Goal: Find contact information: Find contact information

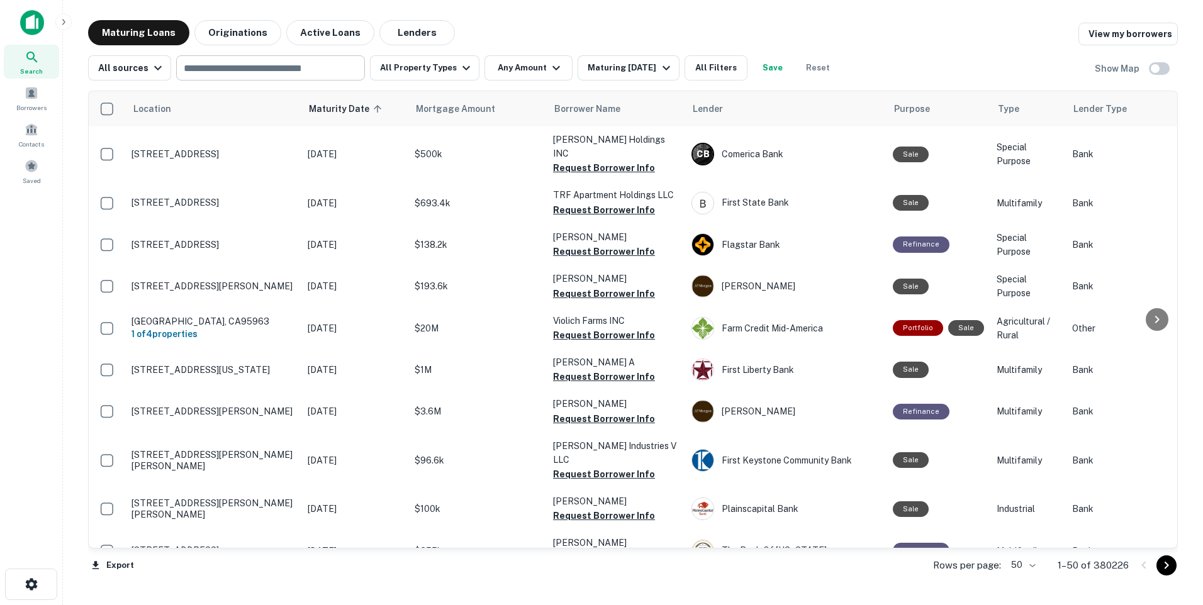
click at [223, 74] on input "text" at bounding box center [269, 68] width 179 height 18
type input "*********"
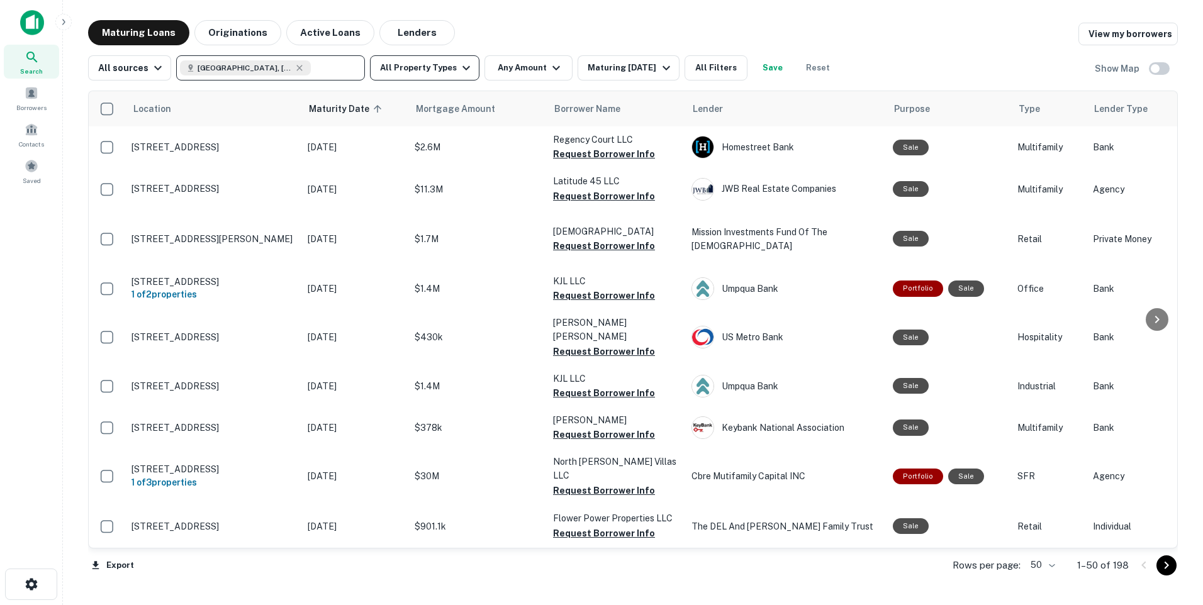
click at [459, 67] on icon "button" at bounding box center [466, 67] width 15 height 15
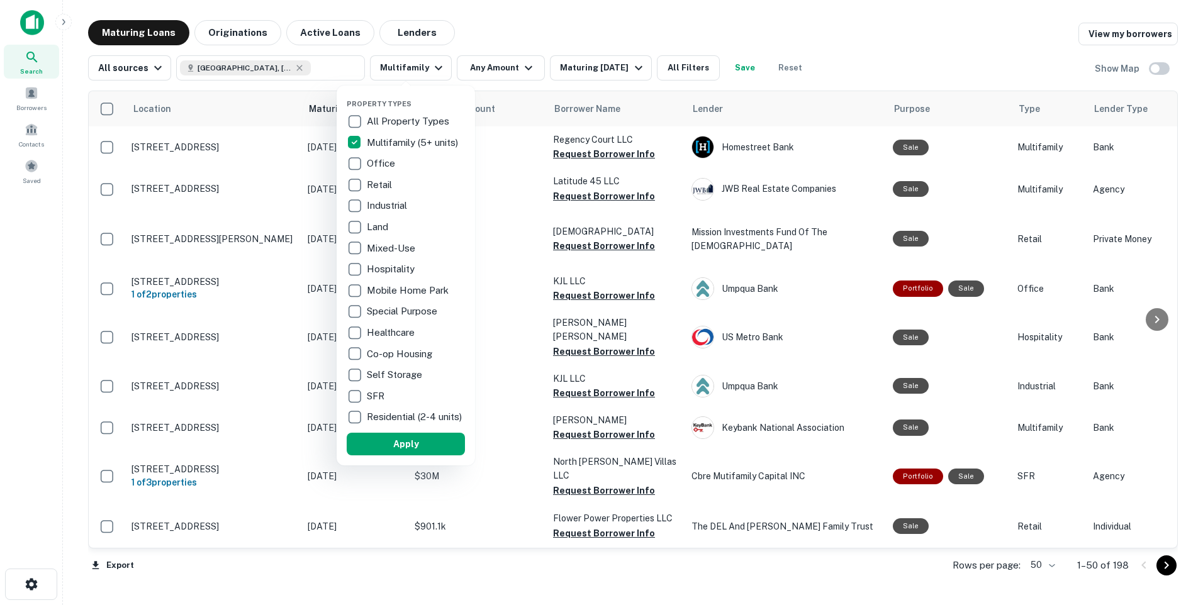
click at [515, 68] on div at bounding box center [601, 302] width 1203 height 605
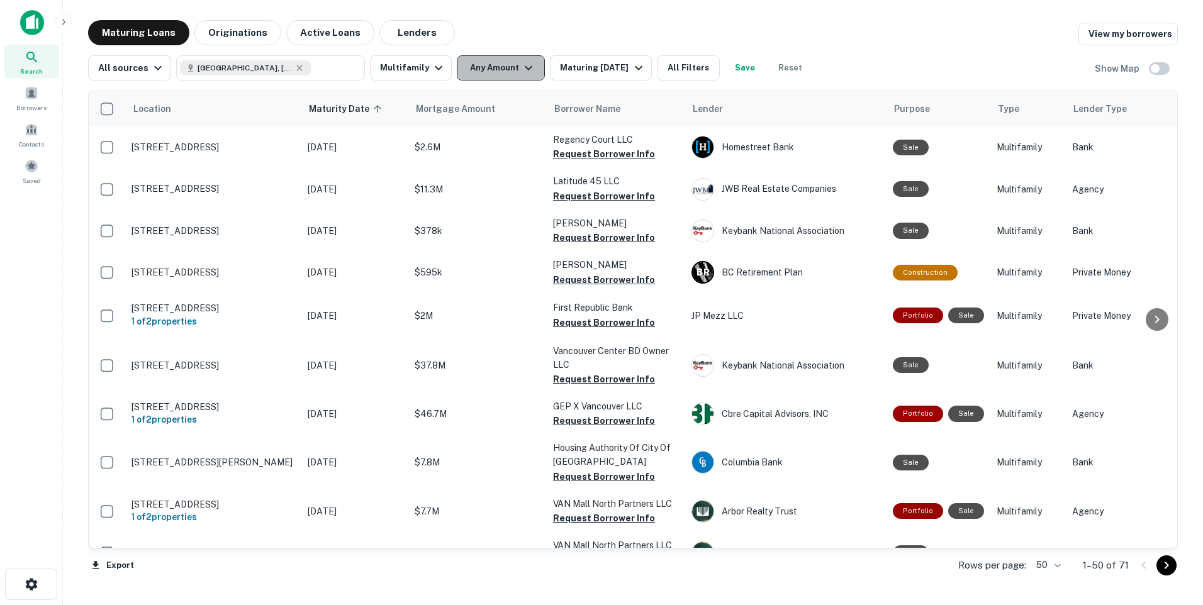
click at [525, 68] on icon "button" at bounding box center [529, 68] width 8 height 4
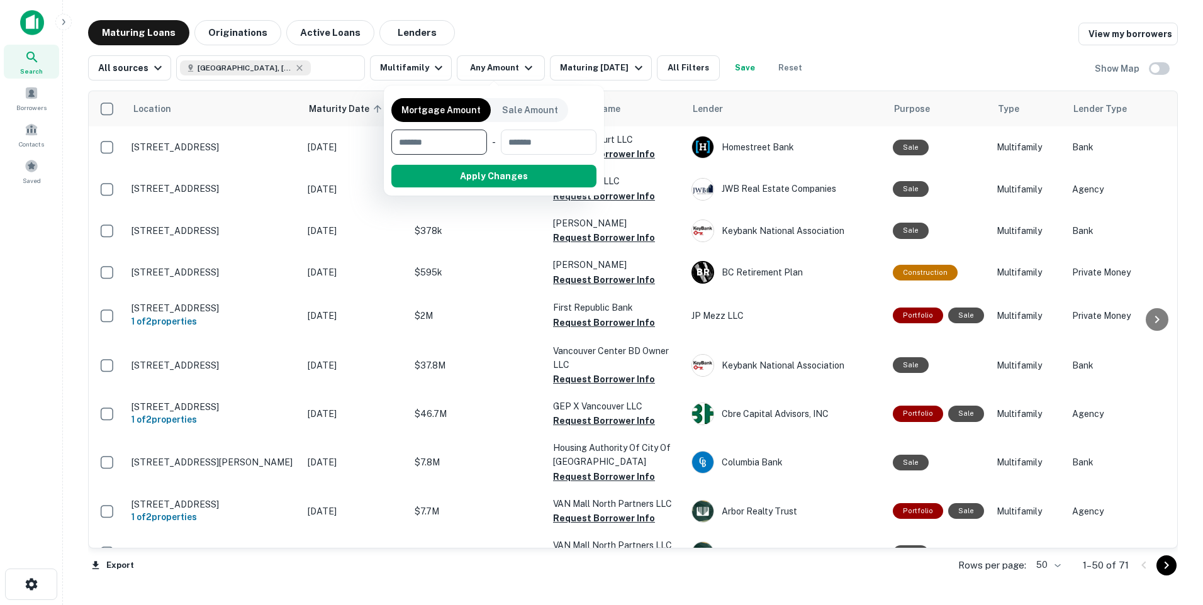
click at [410, 143] on input "number" at bounding box center [434, 142] width 87 height 25
type input "*******"
click at [524, 145] on input "number" at bounding box center [548, 142] width 80 height 25
type input "*******"
click at [517, 179] on button "Apply Changes" at bounding box center [517, 176] width 160 height 23
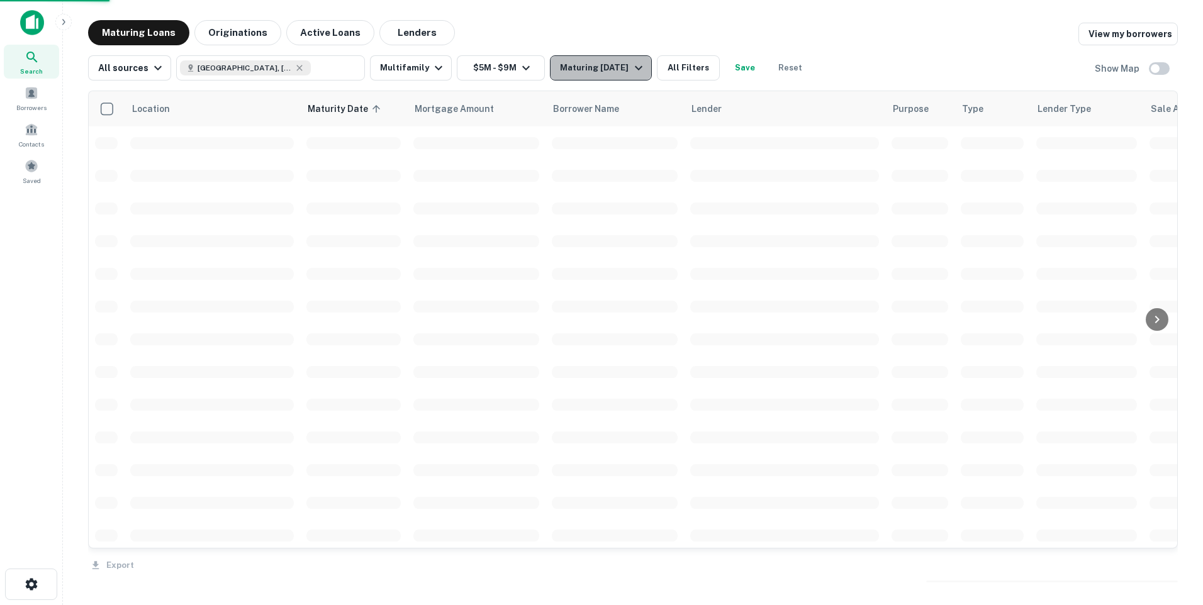
click at [635, 68] on icon "button" at bounding box center [639, 68] width 8 height 4
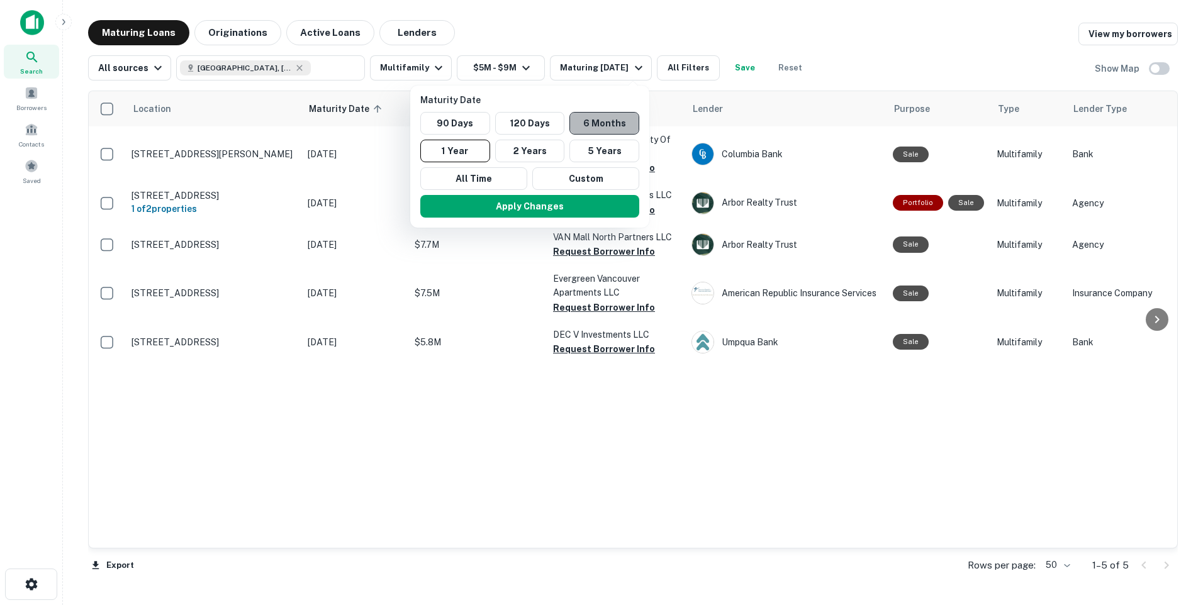
click at [595, 122] on button "6 Months" at bounding box center [604, 123] width 70 height 23
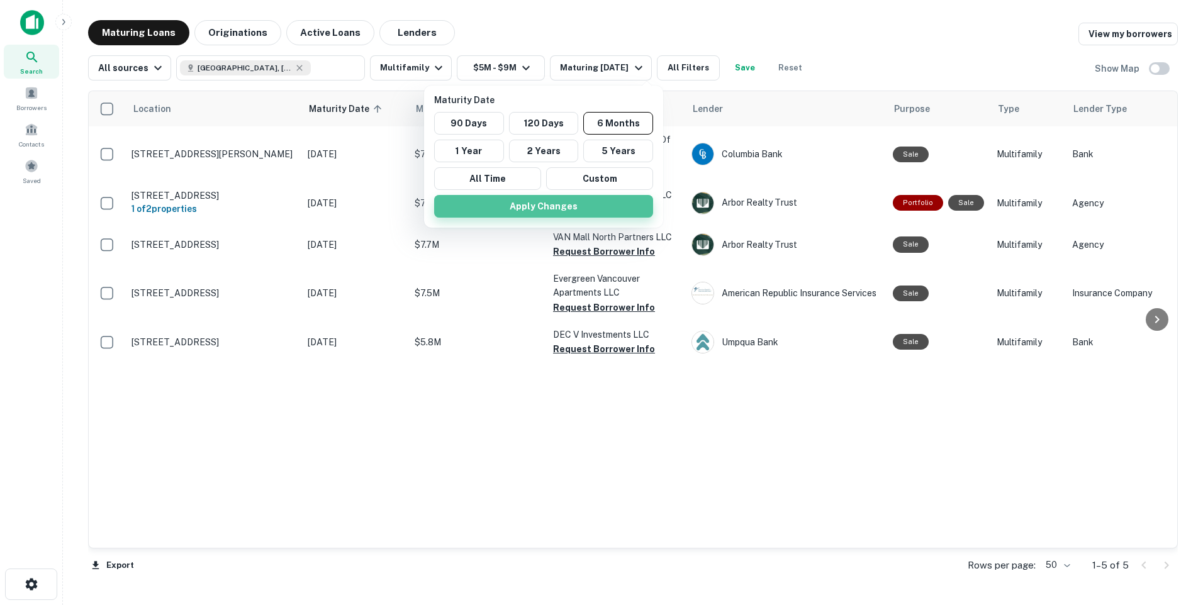
click at [557, 209] on button "Apply Changes" at bounding box center [543, 206] width 219 height 23
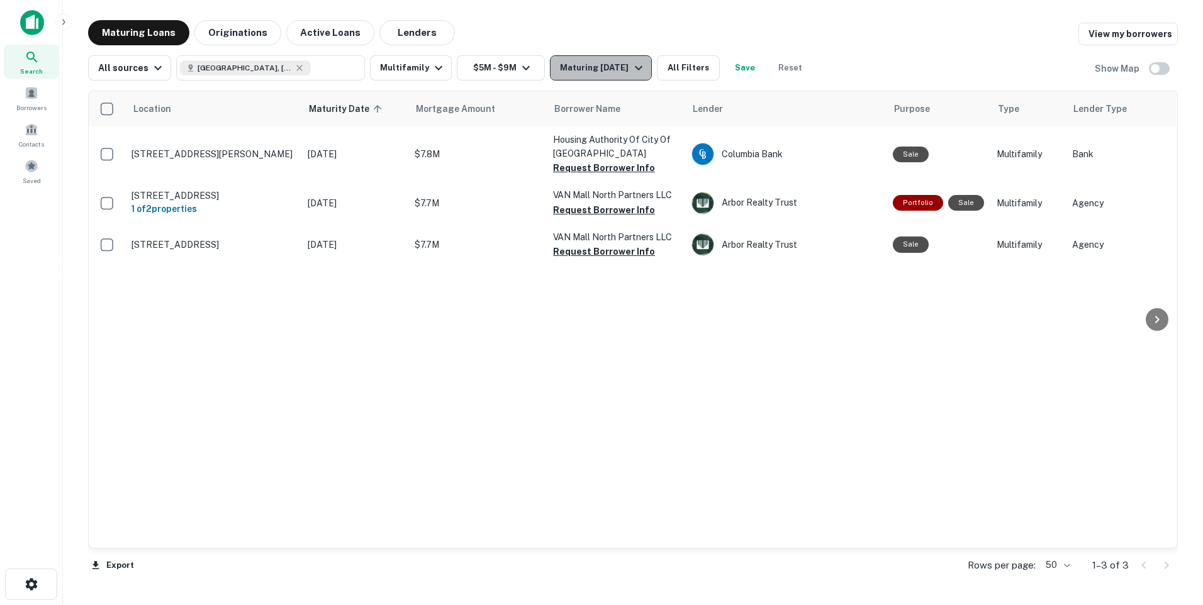
click at [645, 70] on icon "button" at bounding box center [638, 67] width 15 height 15
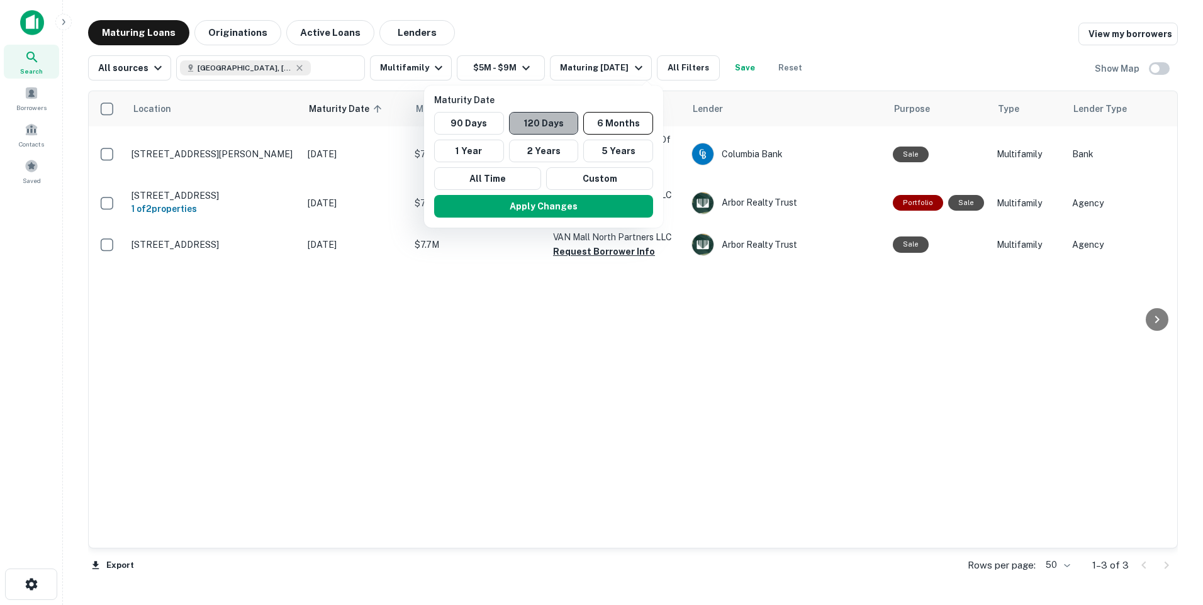
click at [554, 120] on button "120 Days" at bounding box center [544, 123] width 70 height 23
click at [558, 201] on button "Apply Changes" at bounding box center [541, 206] width 219 height 23
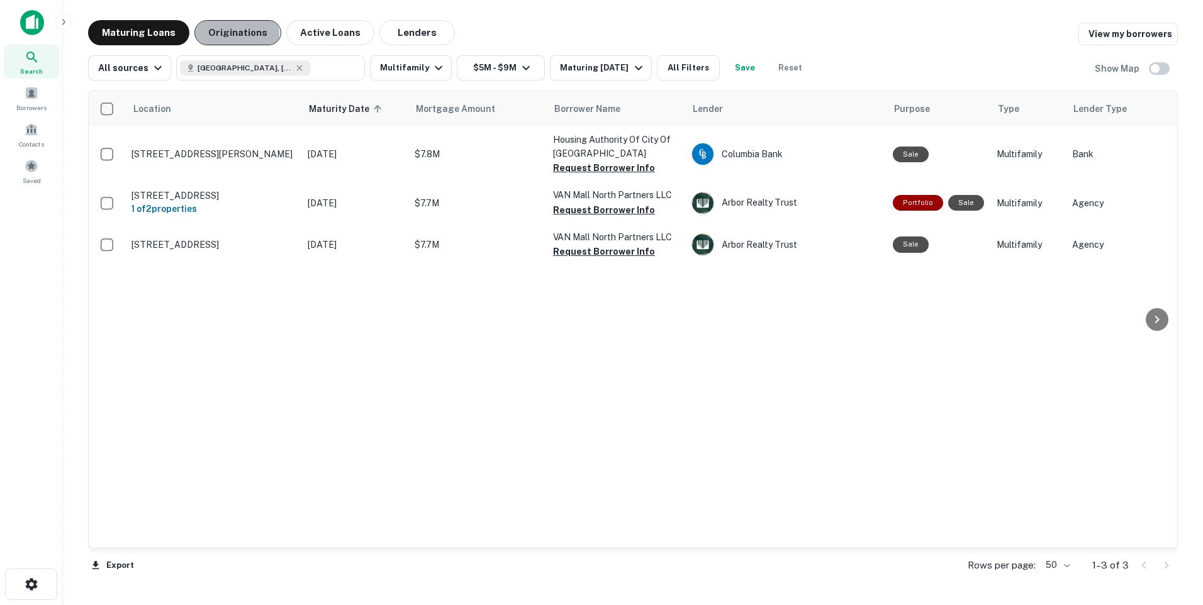
click at [230, 33] on button "Originations" at bounding box center [237, 32] width 87 height 25
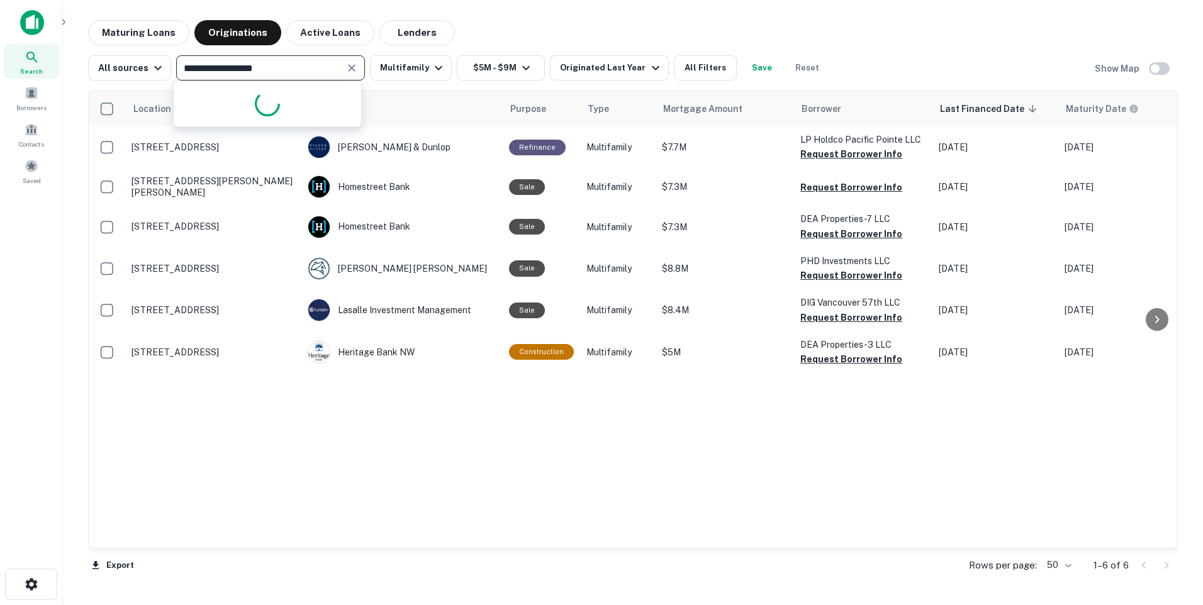
click at [288, 67] on input "**********" at bounding box center [260, 68] width 160 height 18
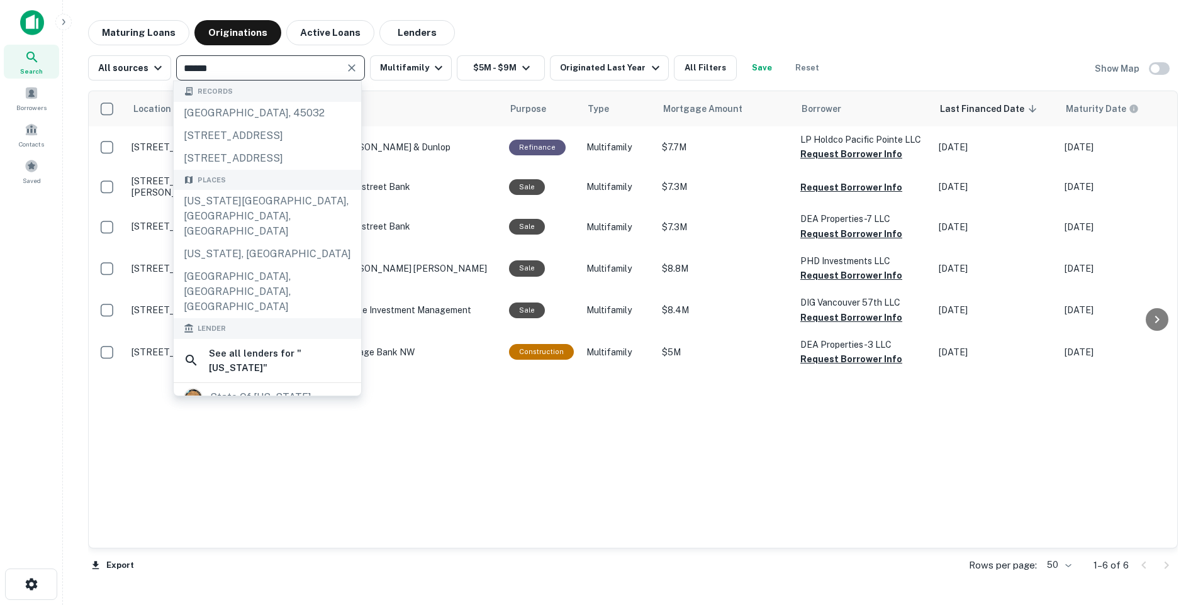
type input "******"
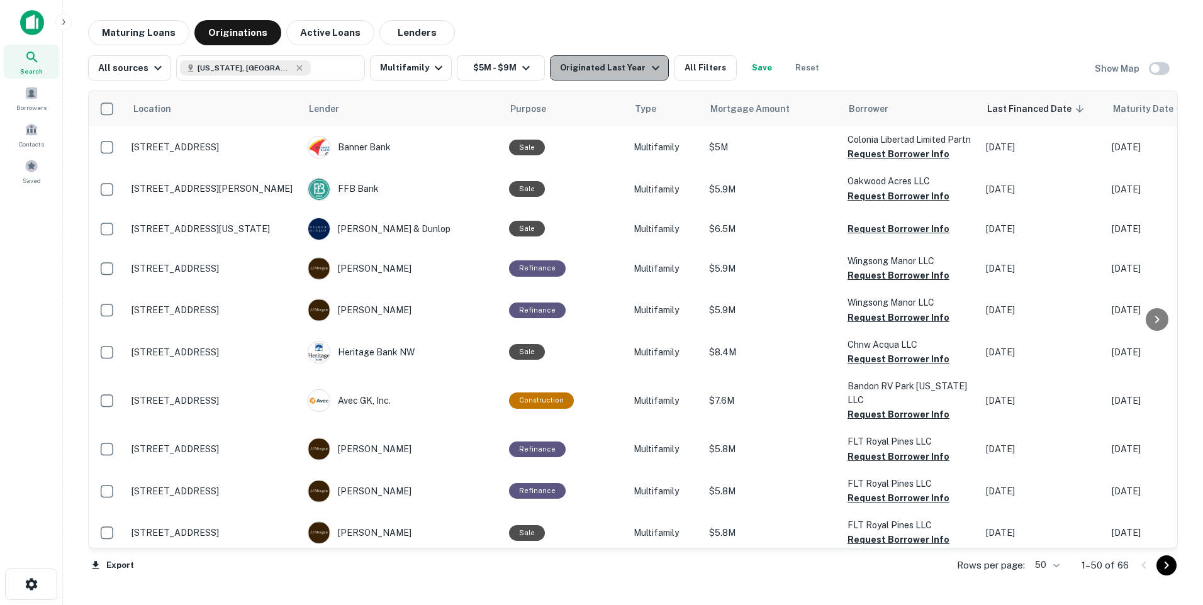
click at [652, 69] on icon "button" at bounding box center [656, 68] width 8 height 4
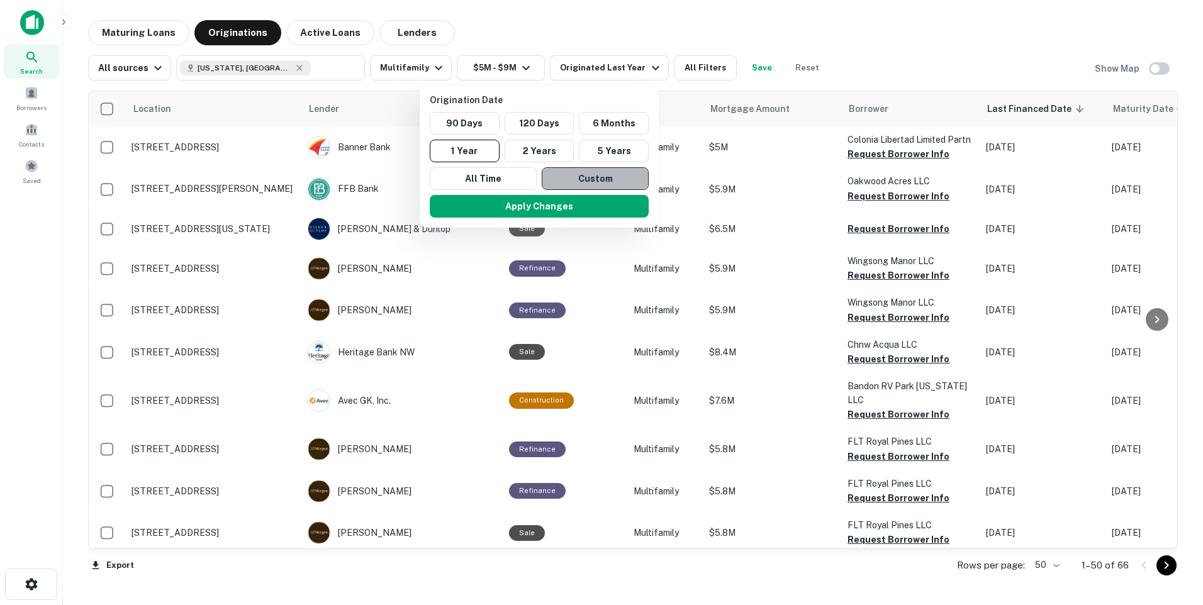
click at [597, 173] on button "Custom" at bounding box center [595, 178] width 107 height 23
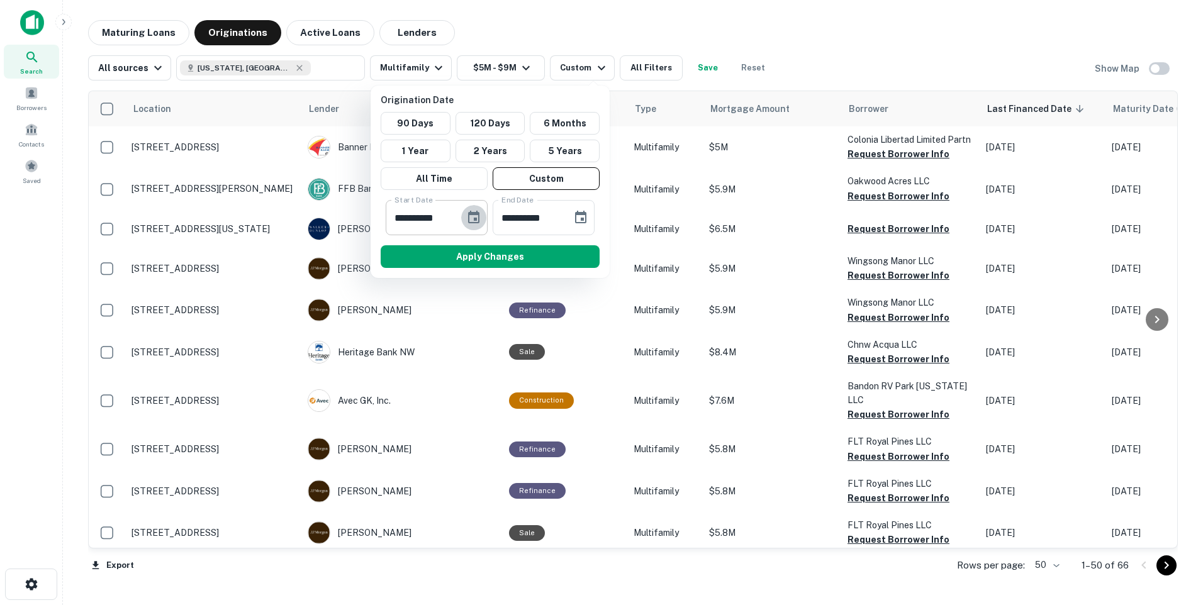
click at [472, 220] on icon "Choose date, selected date is Mar 19, 2025" at bounding box center [473, 217] width 15 height 15
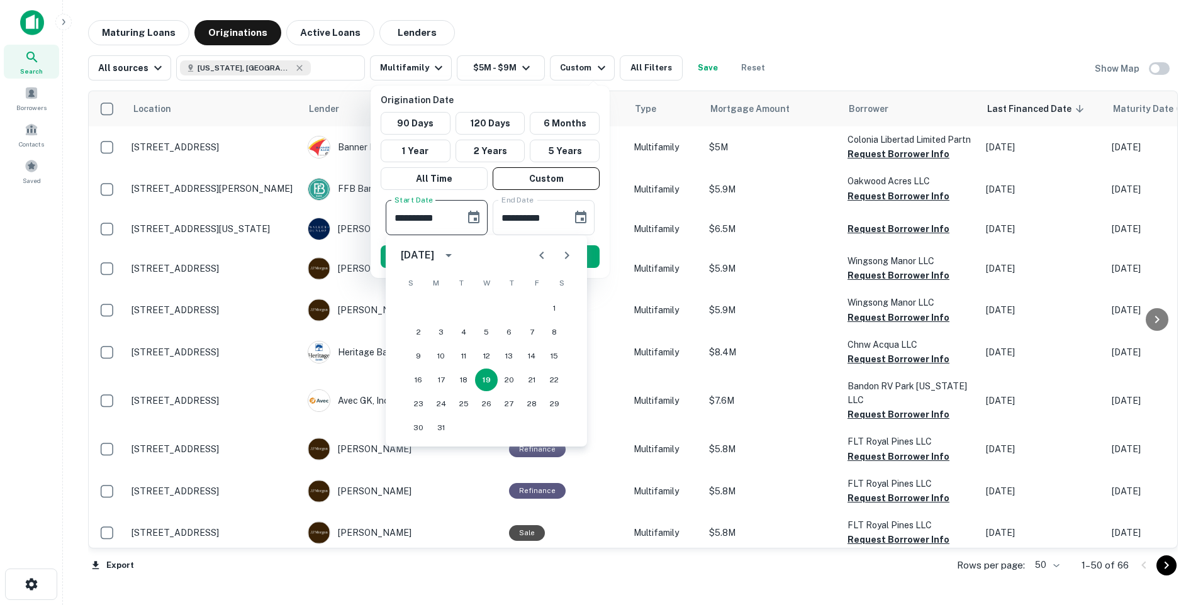
click at [540, 254] on icon "Previous month" at bounding box center [541, 255] width 15 height 15
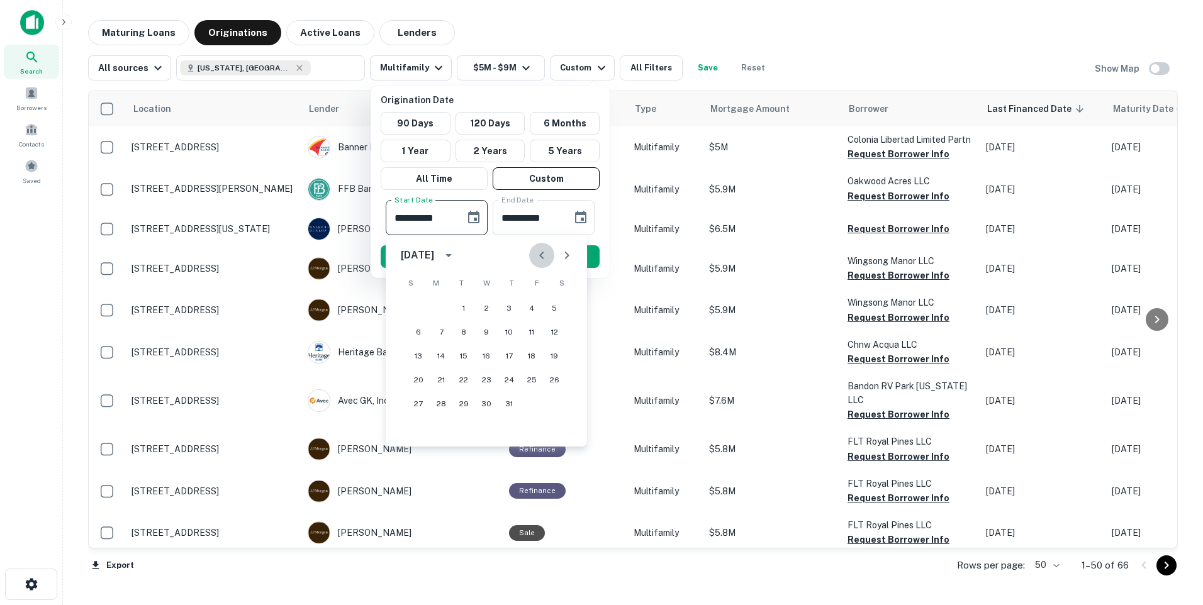
click at [540, 254] on icon "Previous month" at bounding box center [541, 255] width 15 height 15
click at [452, 255] on icon "calendar view is open, switch to year view" at bounding box center [448, 255] width 6 height 3
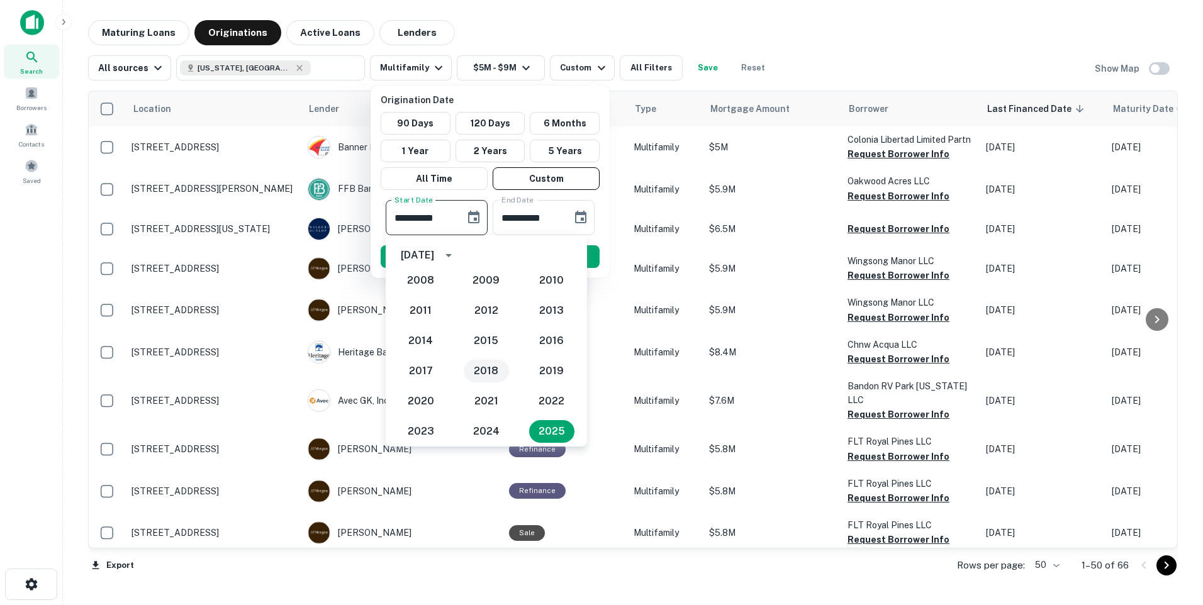
click at [477, 370] on button "2018" at bounding box center [486, 371] width 45 height 23
type input "**********"
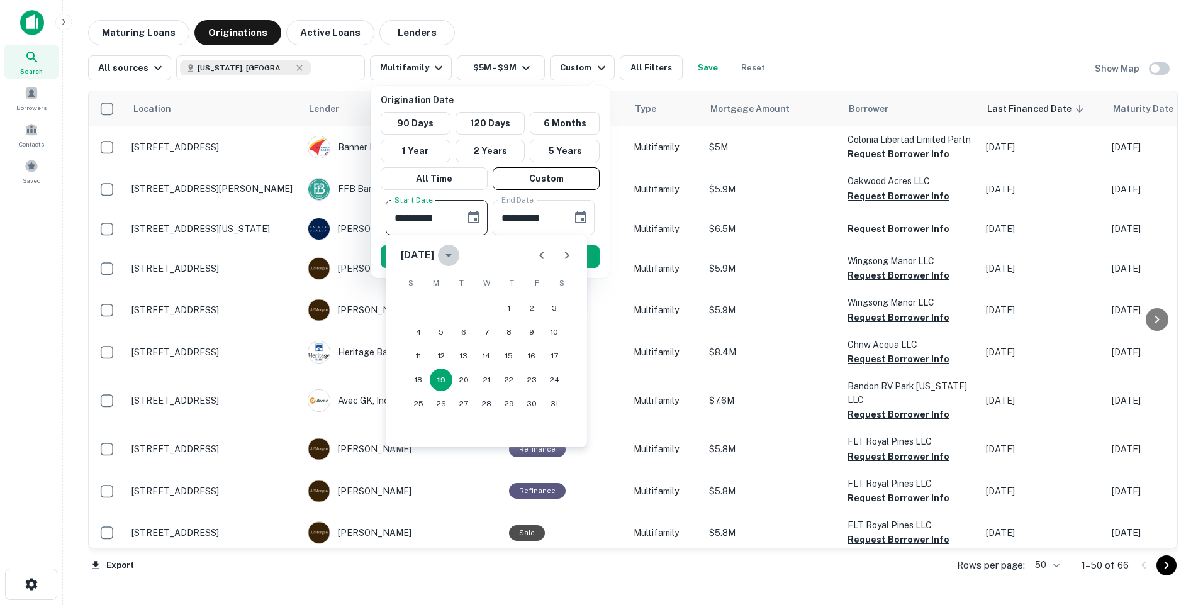
click at [456, 258] on icon "calendar view is open, switch to year view" at bounding box center [448, 255] width 15 height 15
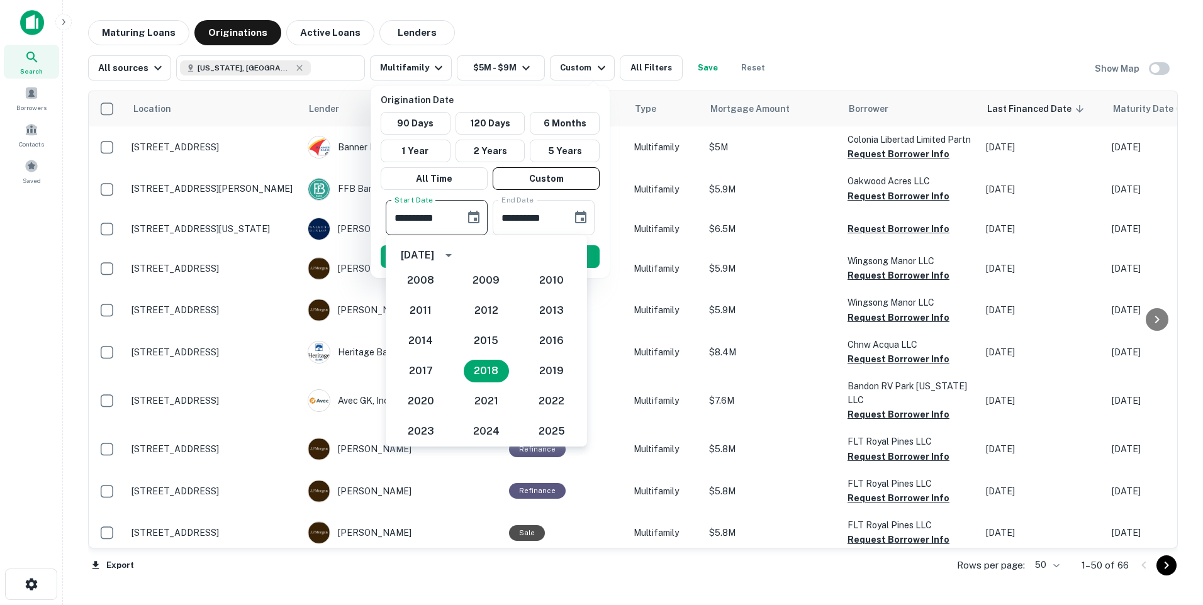
click at [450, 220] on input "**********" at bounding box center [421, 217] width 70 height 35
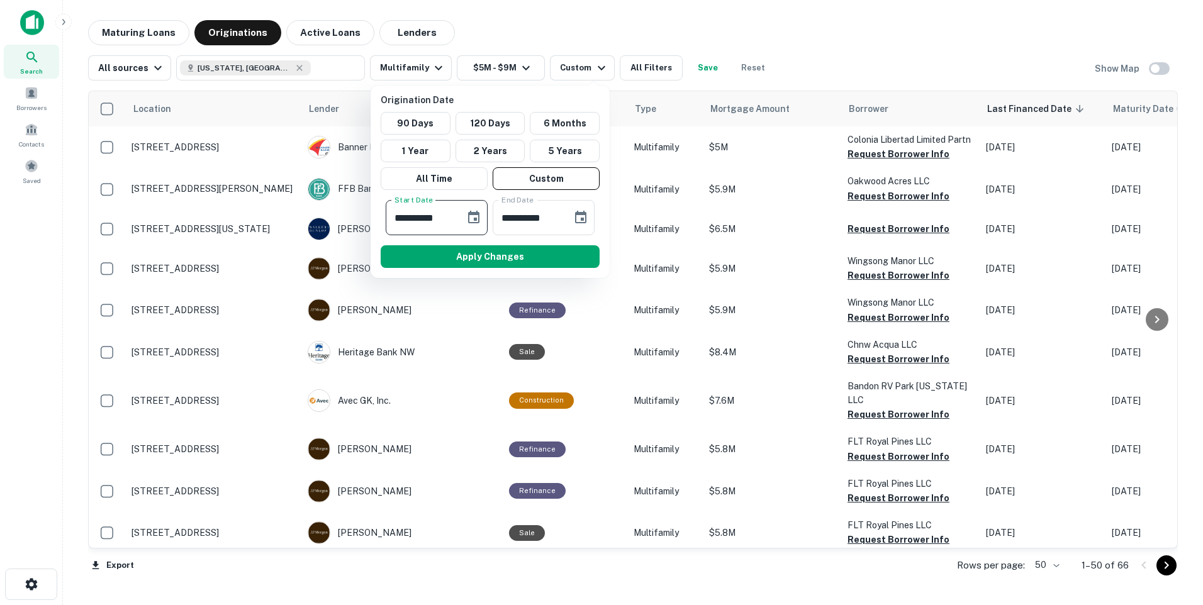
click at [452, 215] on input "**********" at bounding box center [421, 217] width 70 height 35
click at [474, 222] on icon "Choose date, selected date is Mar 19, 2018" at bounding box center [473, 217] width 11 height 13
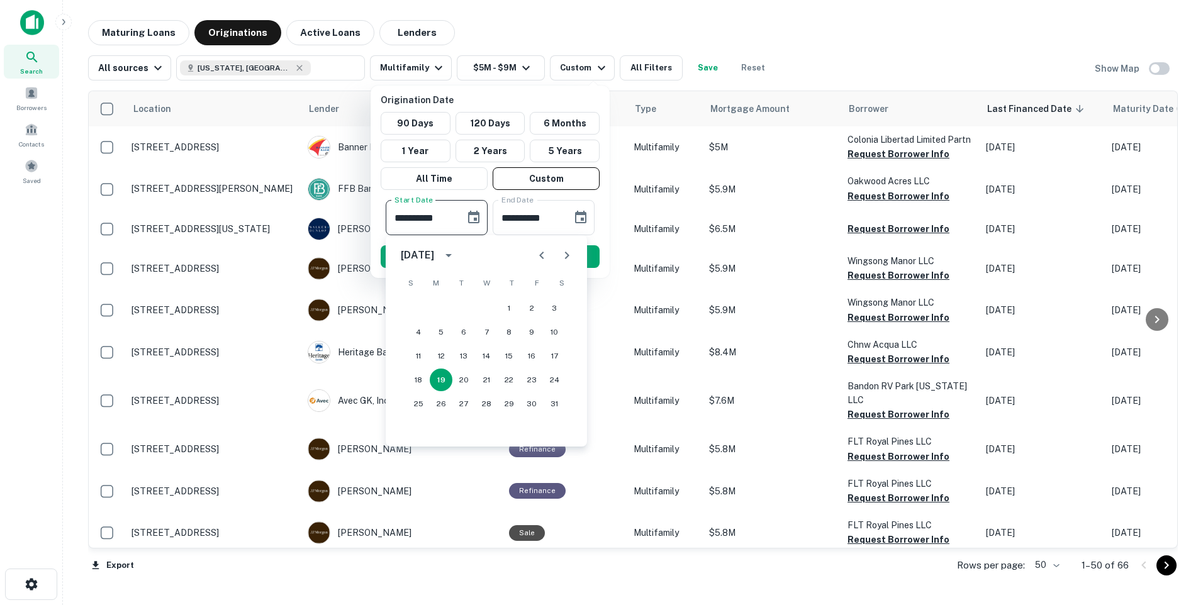
click at [539, 257] on icon "Previous month" at bounding box center [541, 255] width 15 height 15
click at [568, 257] on icon "Next month" at bounding box center [567, 256] width 4 height 8
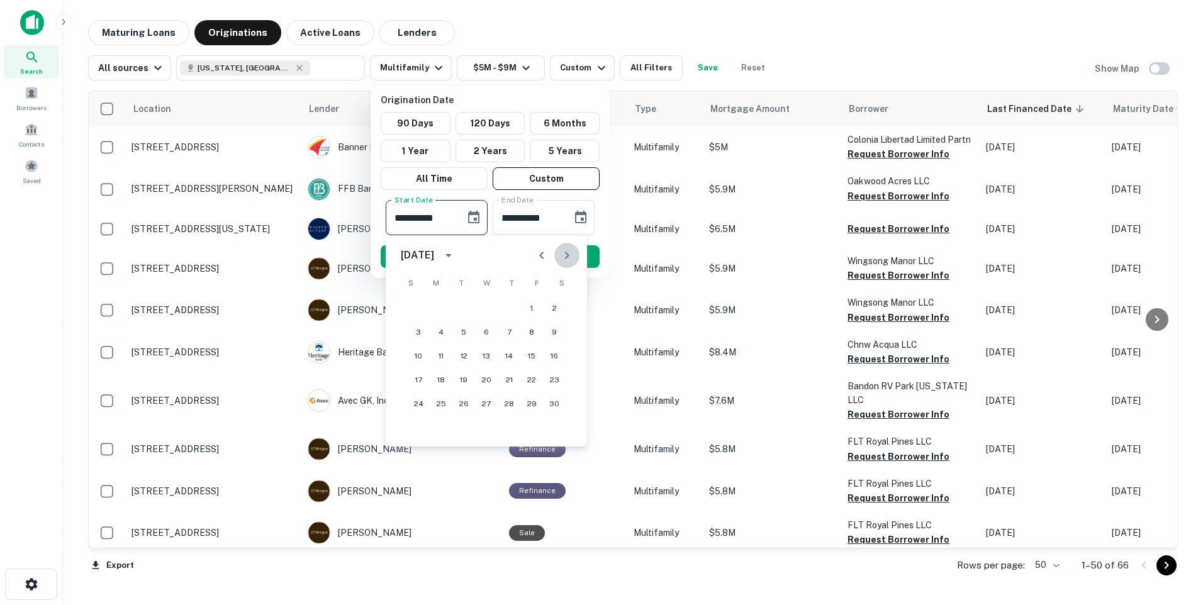
click at [568, 257] on icon "Next month" at bounding box center [567, 256] width 4 height 8
click at [539, 257] on icon "Previous month" at bounding box center [541, 255] width 15 height 15
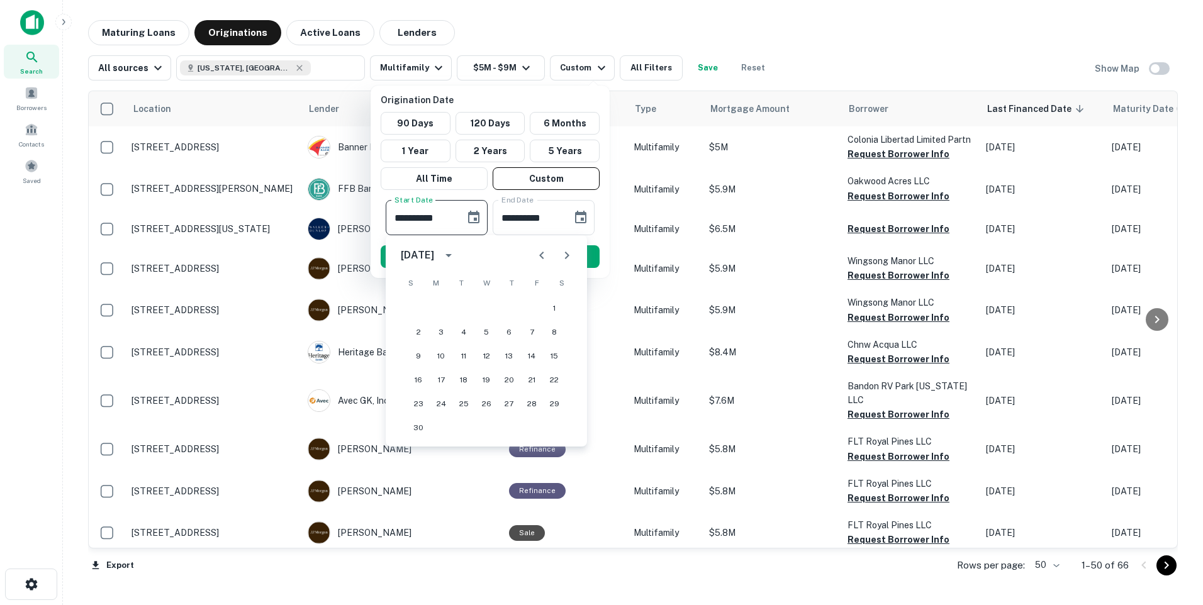
click at [429, 492] on div at bounding box center [601, 302] width 1203 height 605
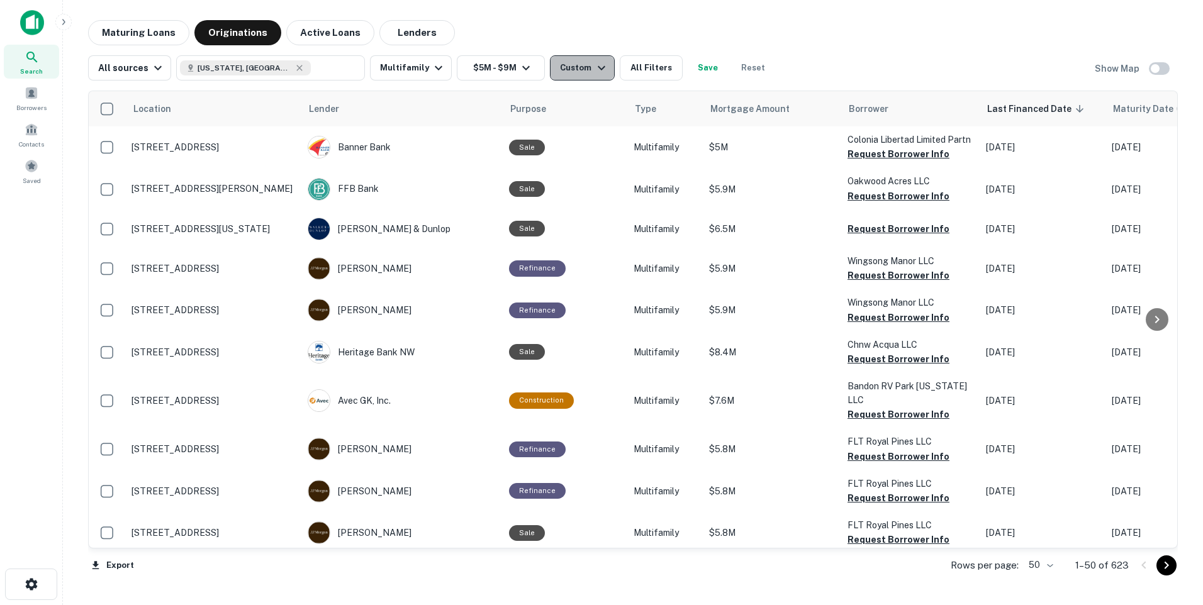
click at [595, 72] on icon "button" at bounding box center [601, 67] width 15 height 15
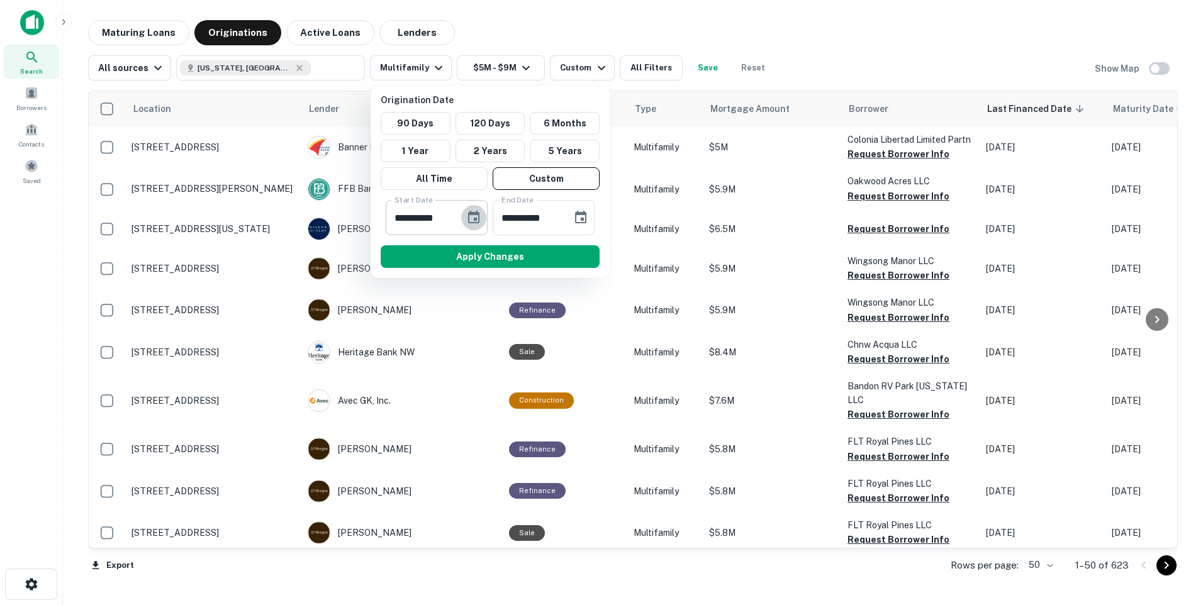
click at [478, 218] on icon "Choose date, selected date is Mar 19, 2018" at bounding box center [473, 217] width 15 height 15
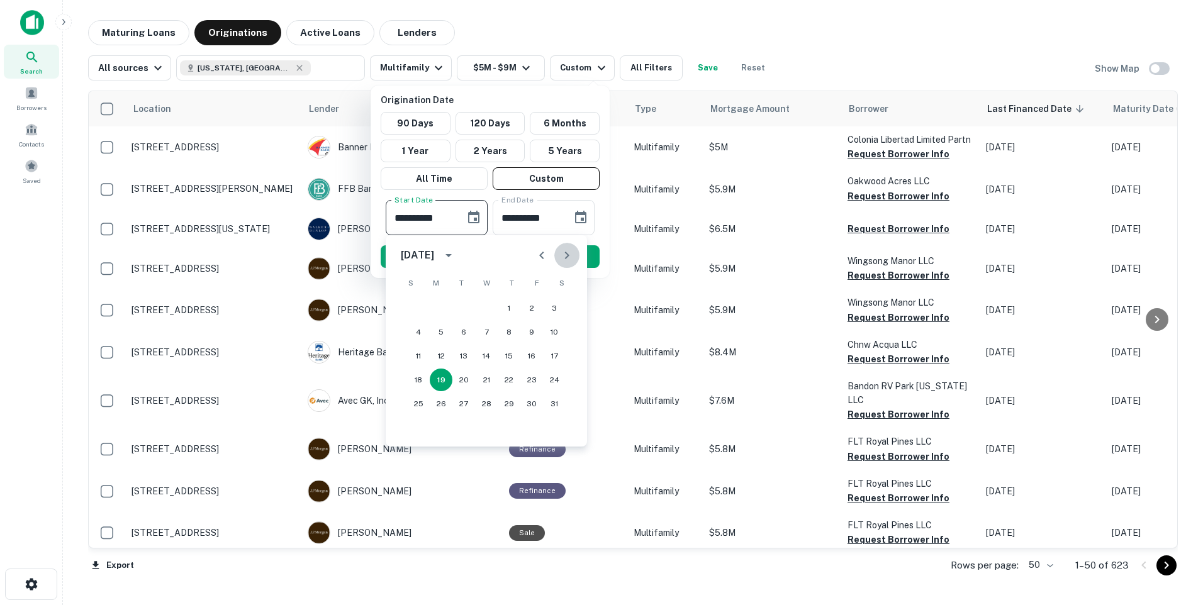
click at [565, 256] on icon "Next month" at bounding box center [566, 255] width 15 height 15
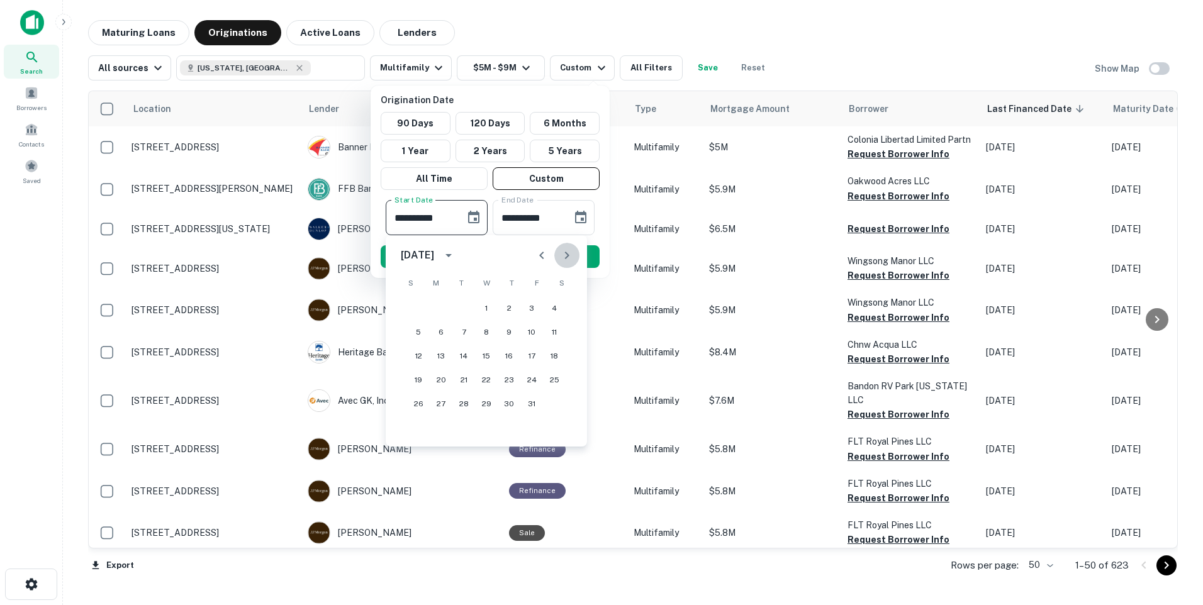
click at [565, 256] on icon "Next month" at bounding box center [566, 255] width 15 height 15
click at [554, 243] on button "Next month" at bounding box center [566, 255] width 25 height 25
click at [602, 228] on div "**********" at bounding box center [490, 173] width 229 height 123
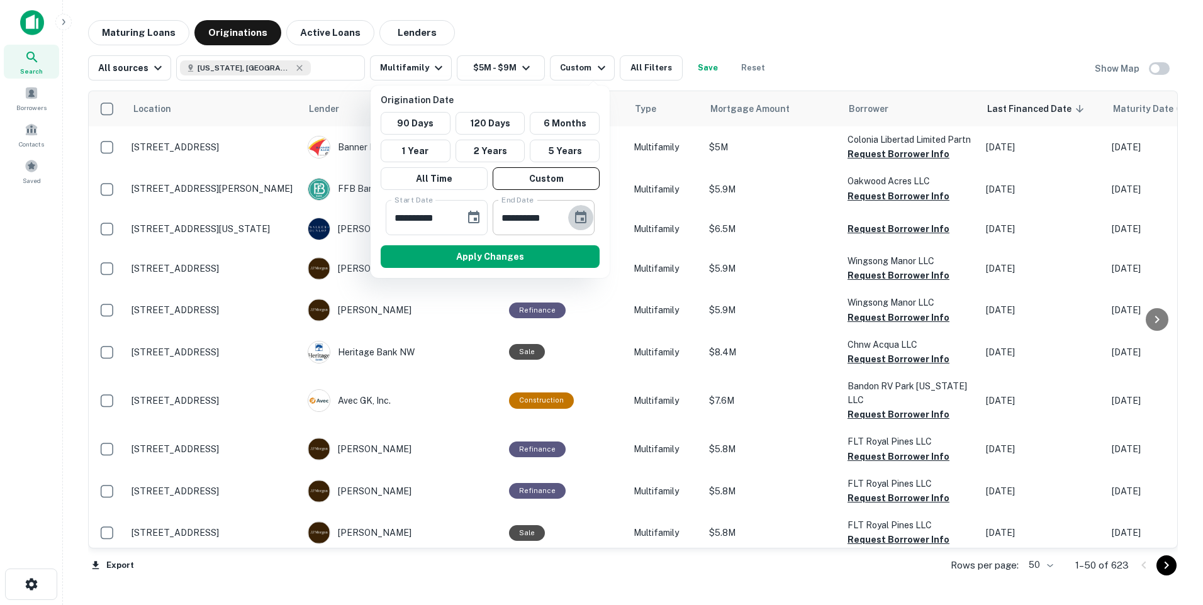
click at [582, 218] on icon "Choose date, selected date is Sep 15, 2025" at bounding box center [580, 217] width 11 height 13
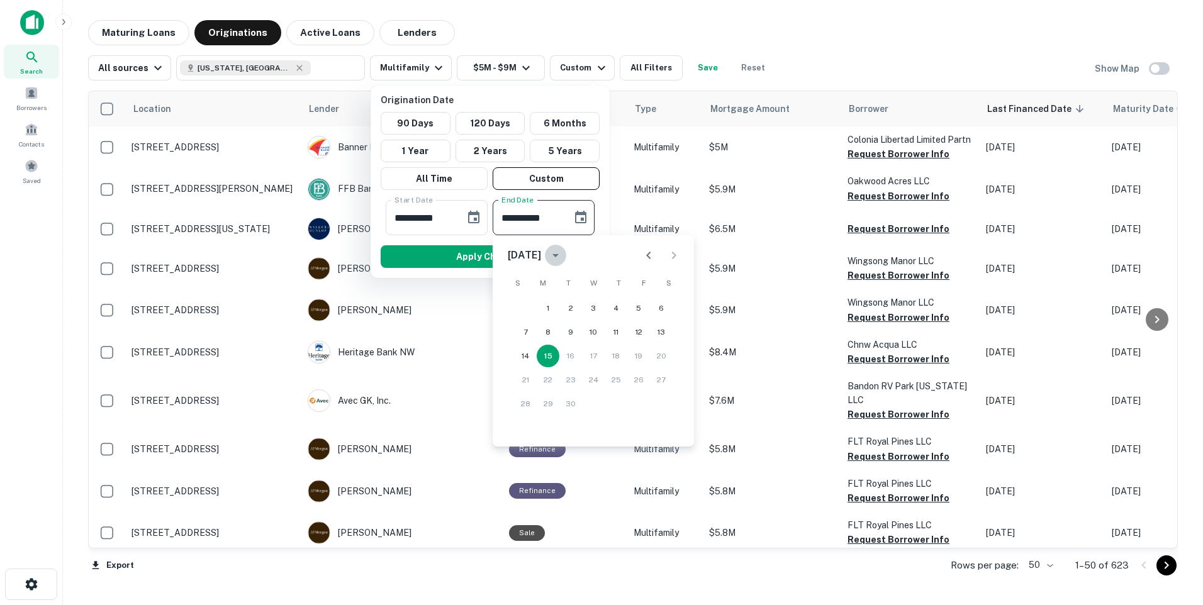
click at [563, 257] on icon "calendar view is open, switch to year view" at bounding box center [555, 255] width 15 height 15
click at [585, 288] on button "2019" at bounding box center [593, 285] width 45 height 23
type input "**********"
click at [644, 255] on icon "Previous month" at bounding box center [648, 255] width 15 height 15
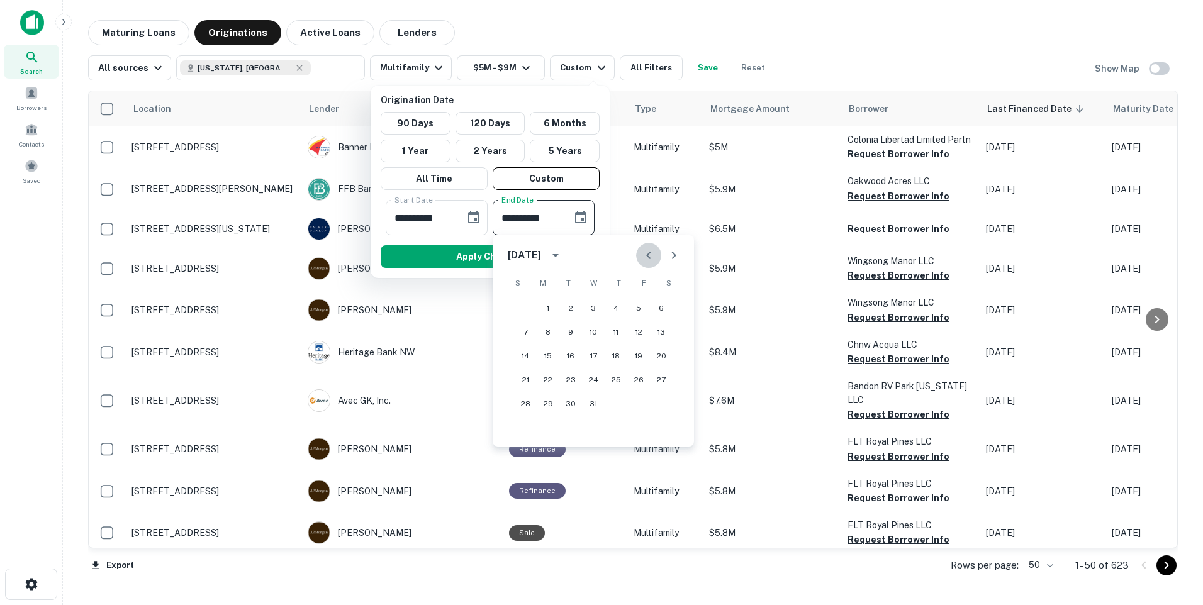
click at [644, 255] on icon "Previous month" at bounding box center [648, 255] width 15 height 15
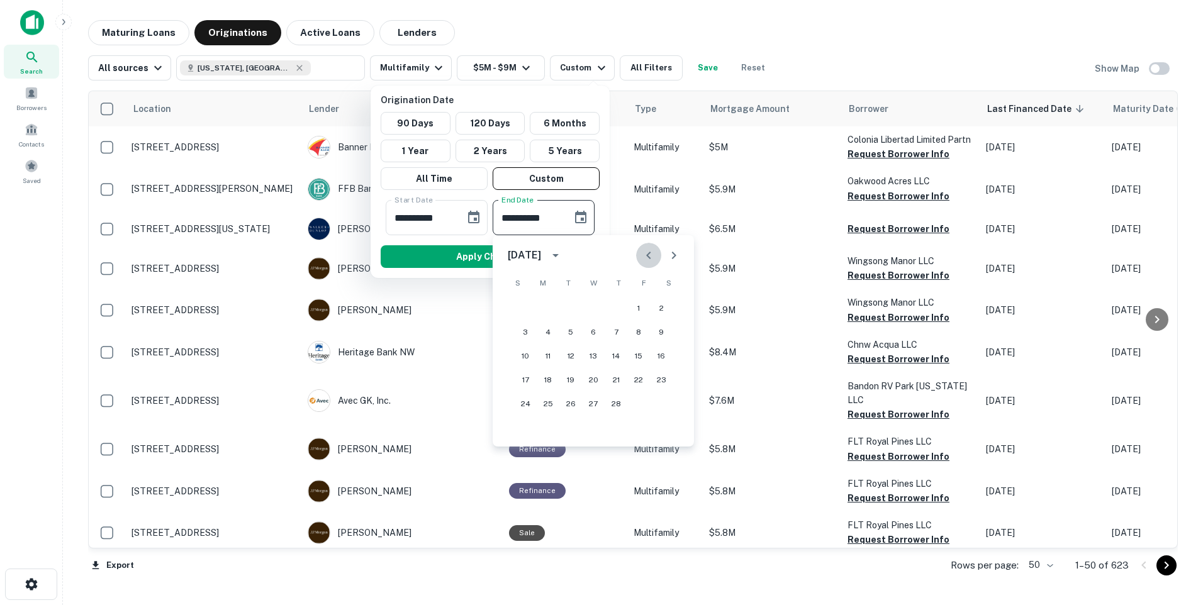
click at [644, 255] on icon "Previous month" at bounding box center [648, 255] width 15 height 15
click at [668, 256] on icon "Next month" at bounding box center [673, 255] width 15 height 15
click at [541, 252] on div "[DATE]" at bounding box center [524, 255] width 33 height 15
click at [764, 355] on div at bounding box center [601, 302] width 1203 height 605
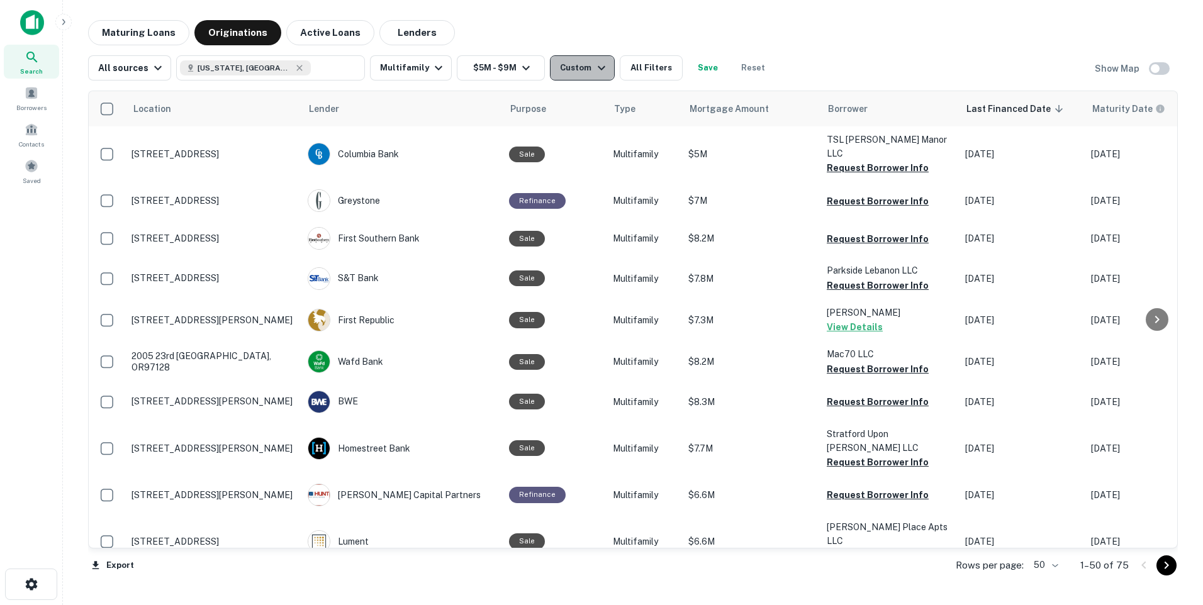
click at [573, 72] on div "Custom" at bounding box center [584, 67] width 48 height 15
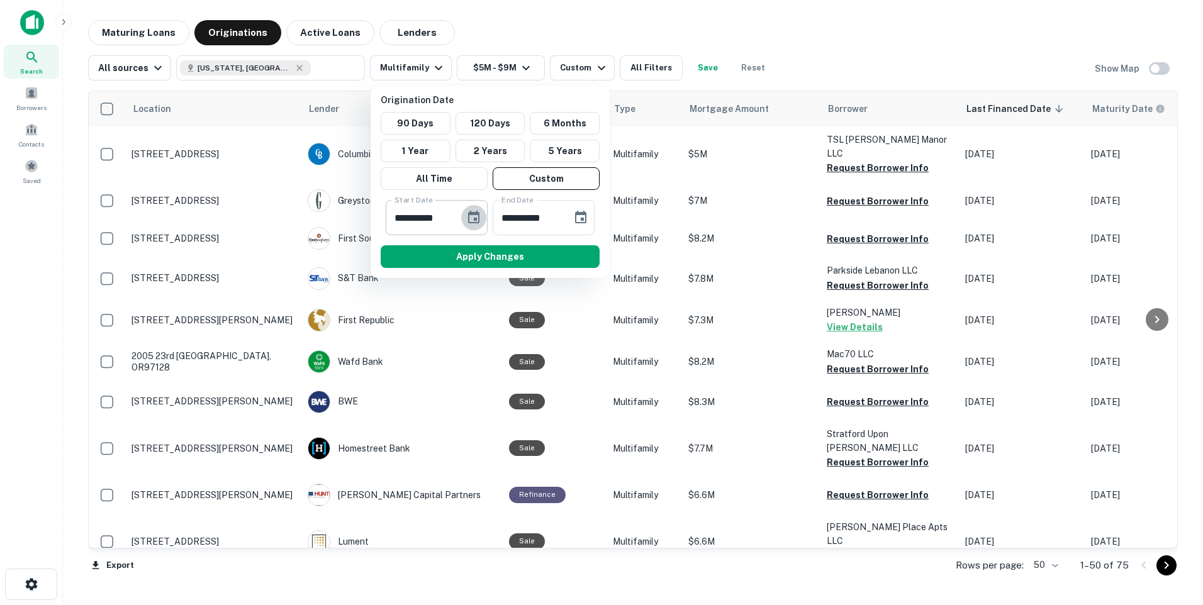
click at [477, 222] on icon "Choose date, selected date is Mar 19, 2018" at bounding box center [473, 217] width 11 height 13
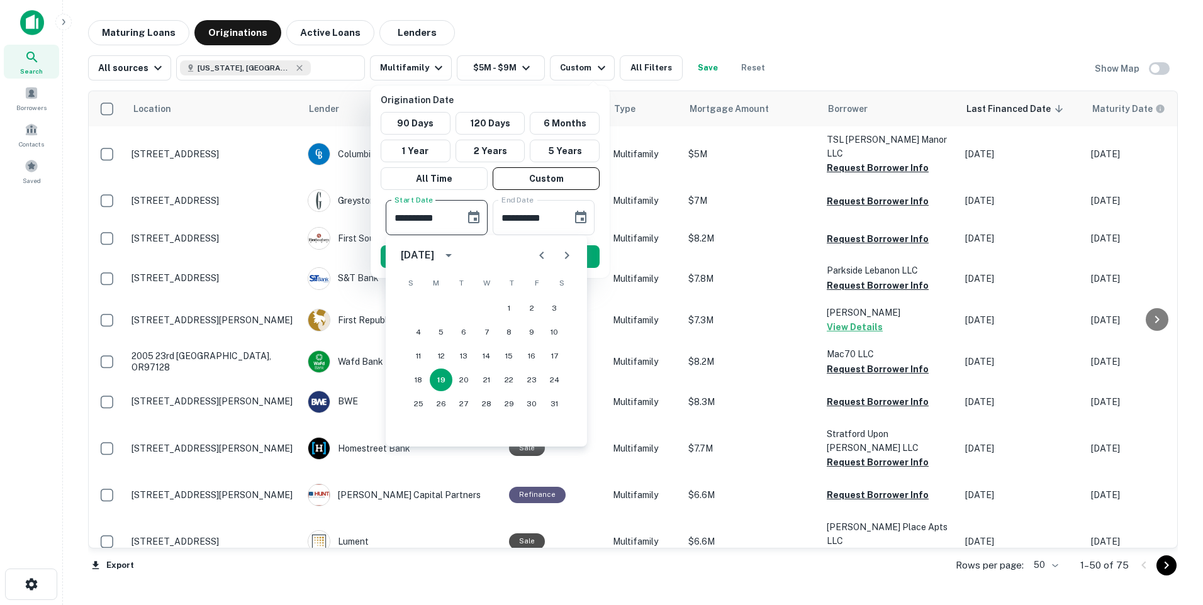
click at [561, 258] on icon "Next month" at bounding box center [566, 255] width 15 height 15
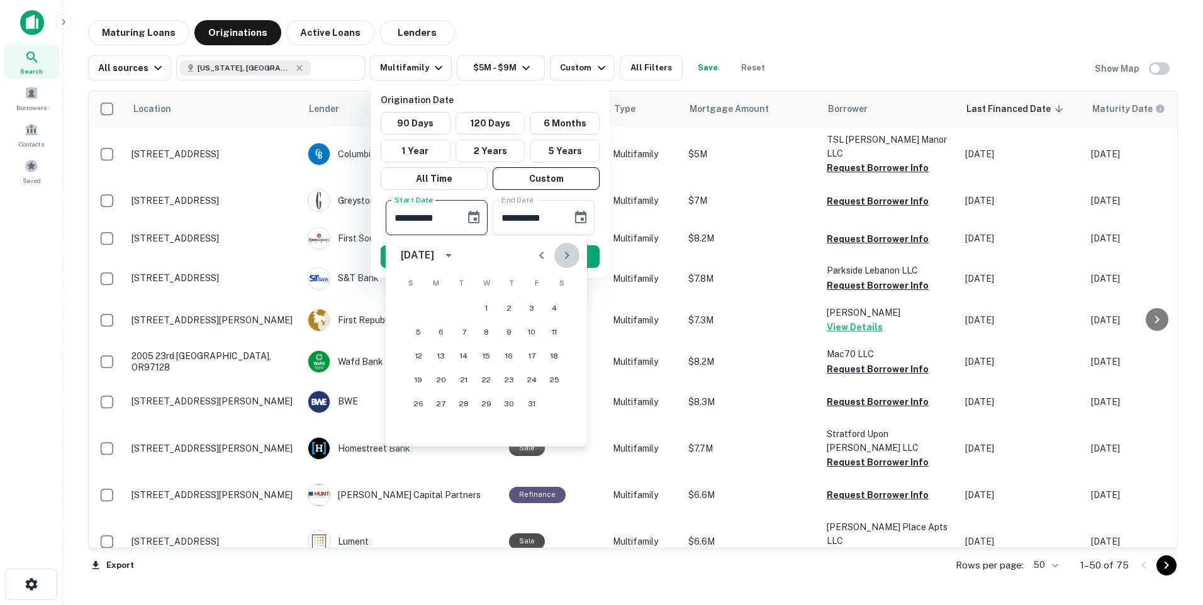
click at [561, 258] on icon "Next month" at bounding box center [566, 255] width 15 height 15
click at [467, 383] on button "18" at bounding box center [463, 380] width 23 height 23
type input "**********"
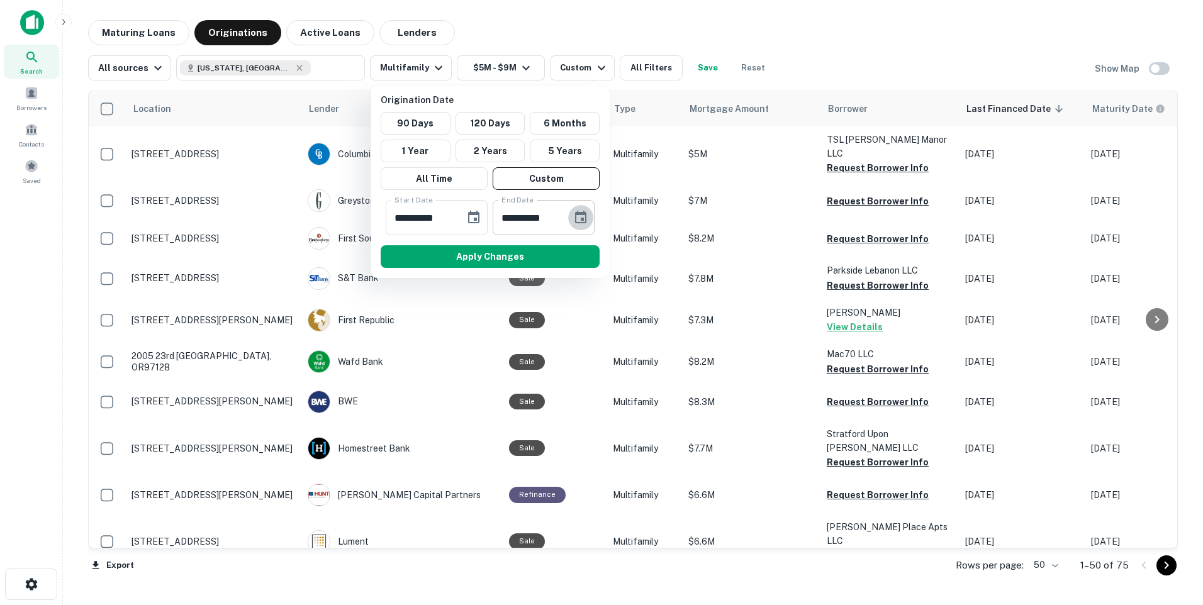
click at [576, 218] on icon "Choose date, selected date is Sep 15, 2019" at bounding box center [580, 217] width 11 height 13
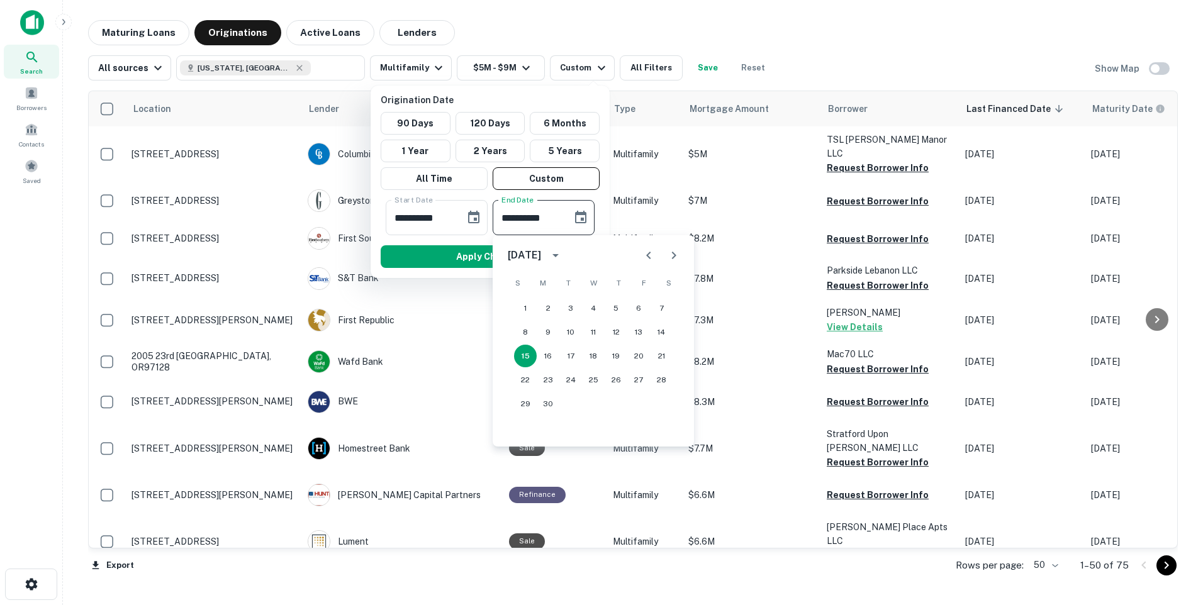
click at [674, 255] on icon "Next month" at bounding box center [673, 255] width 15 height 15
click at [648, 254] on icon "Previous month" at bounding box center [648, 256] width 4 height 8
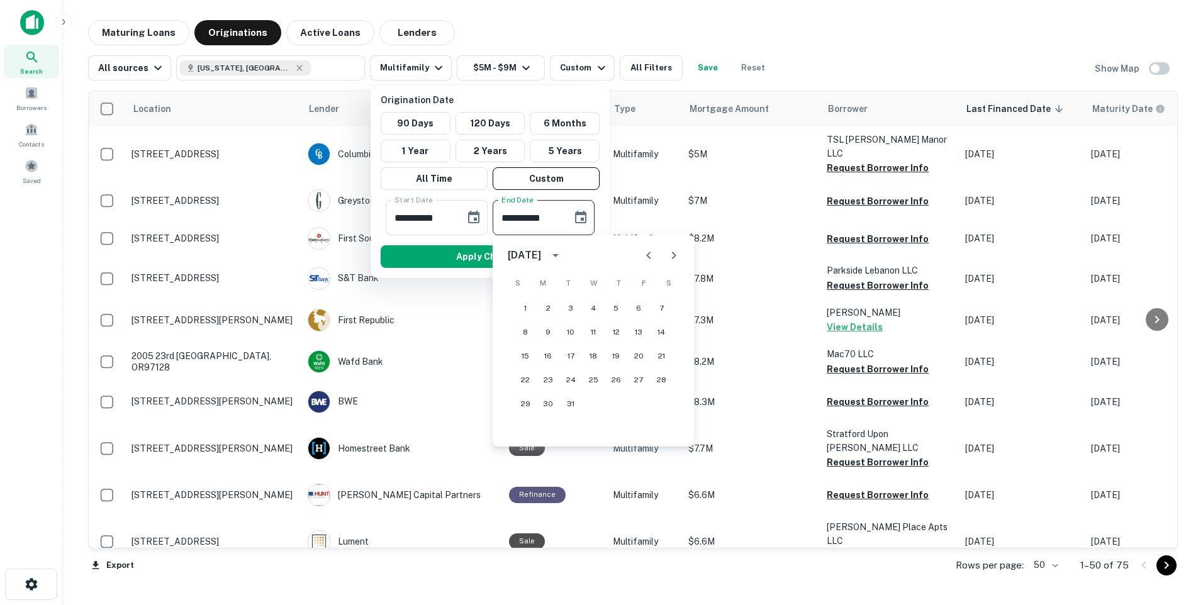
click at [648, 254] on icon "Previous month" at bounding box center [648, 256] width 4 height 8
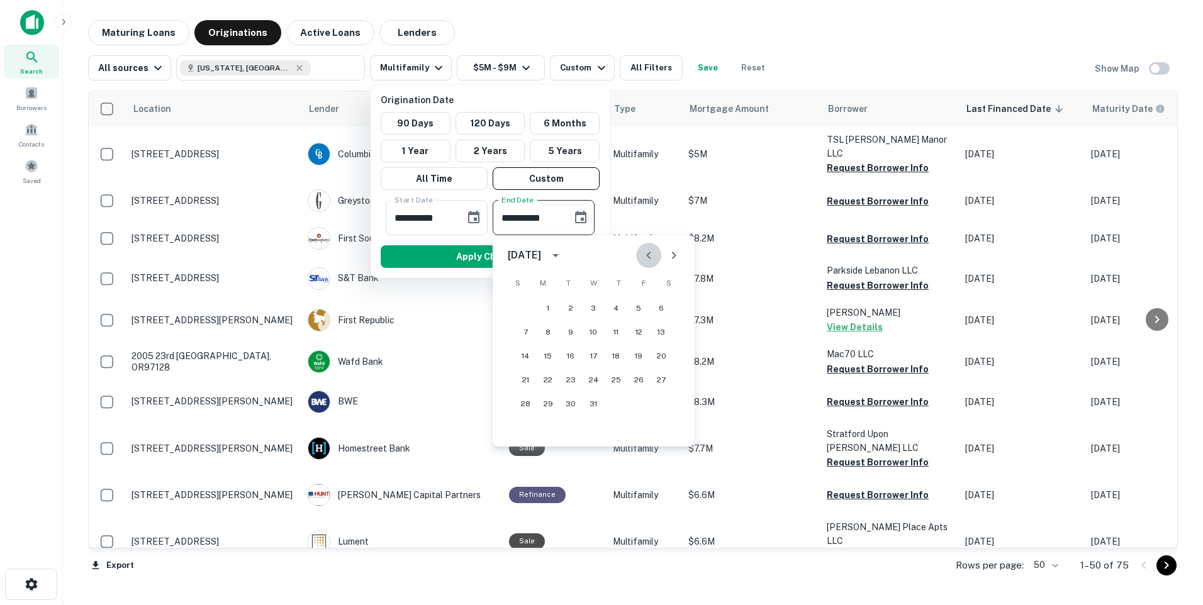
click at [648, 254] on icon "Previous month" at bounding box center [648, 256] width 4 height 8
click at [647, 254] on icon "Previous month" at bounding box center [648, 255] width 15 height 15
click at [646, 254] on icon "Previous month" at bounding box center [648, 255] width 15 height 15
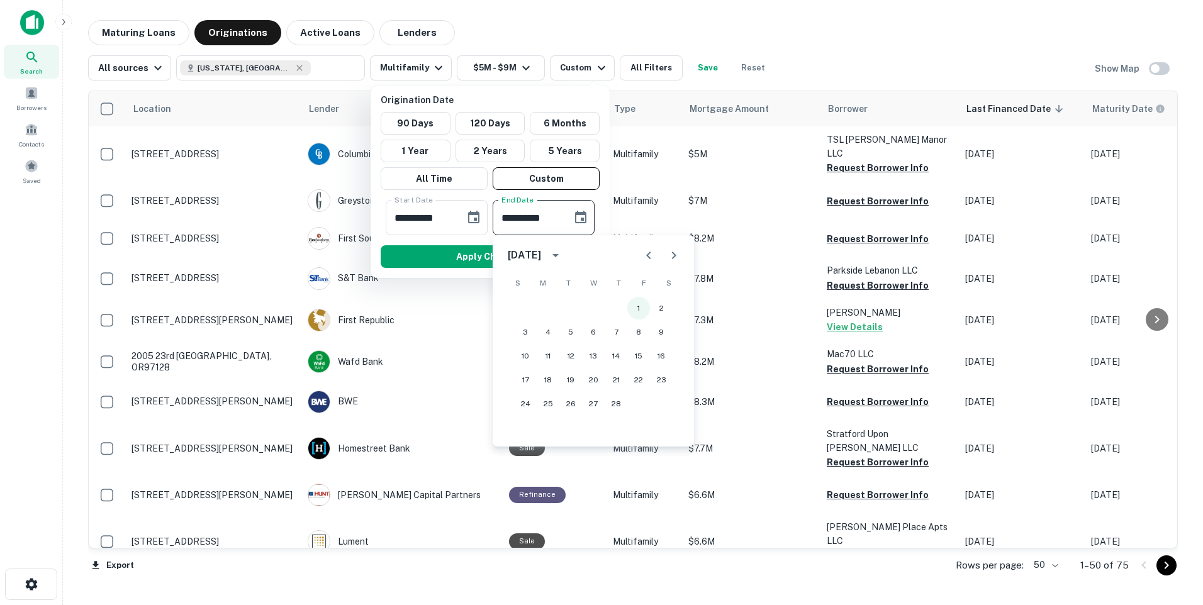
click at [634, 308] on button "1" at bounding box center [638, 308] width 23 height 23
type input "**********"
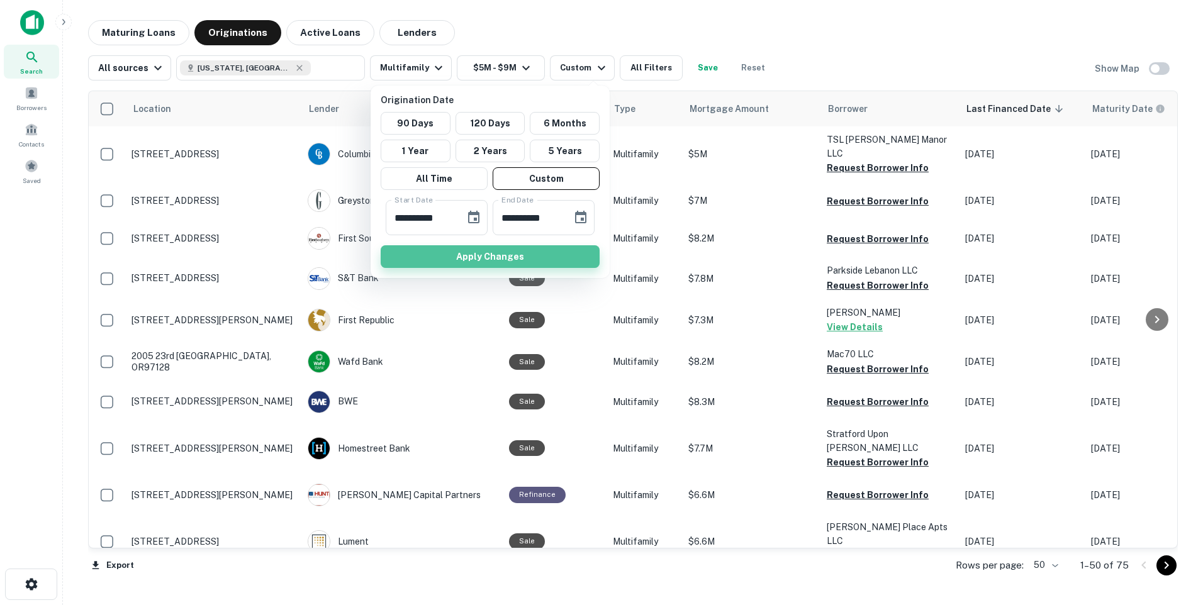
click at [490, 254] on button "Apply Changes" at bounding box center [490, 256] width 219 height 23
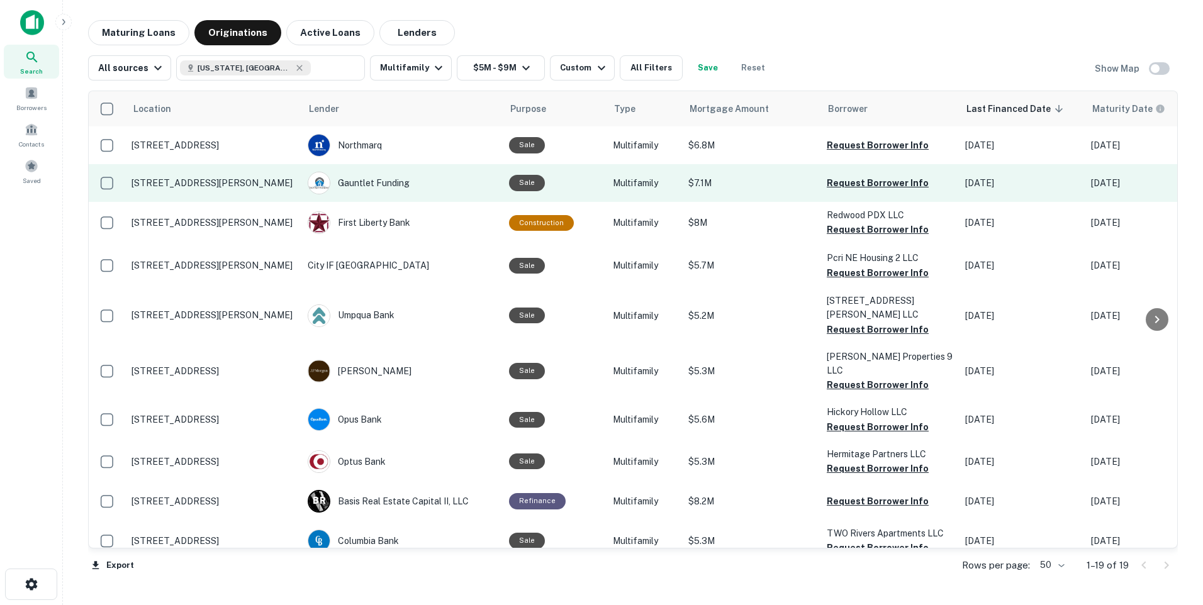
click at [248, 189] on p "[STREET_ADDRESS][PERSON_NAME]" at bounding box center [214, 182] width 164 height 11
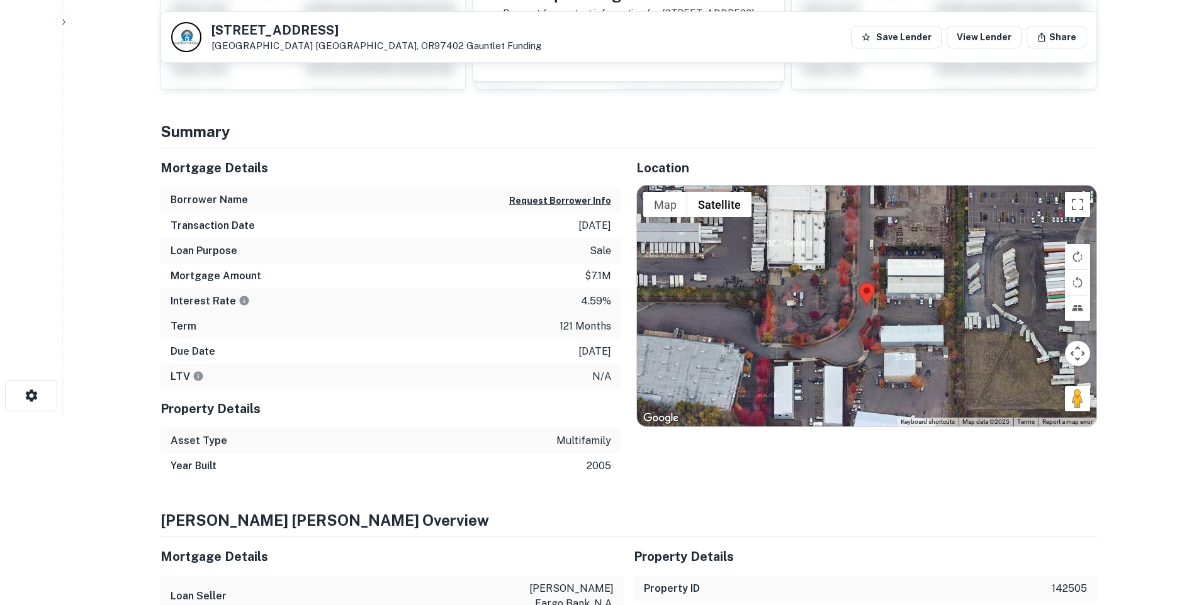
scroll to position [126, 0]
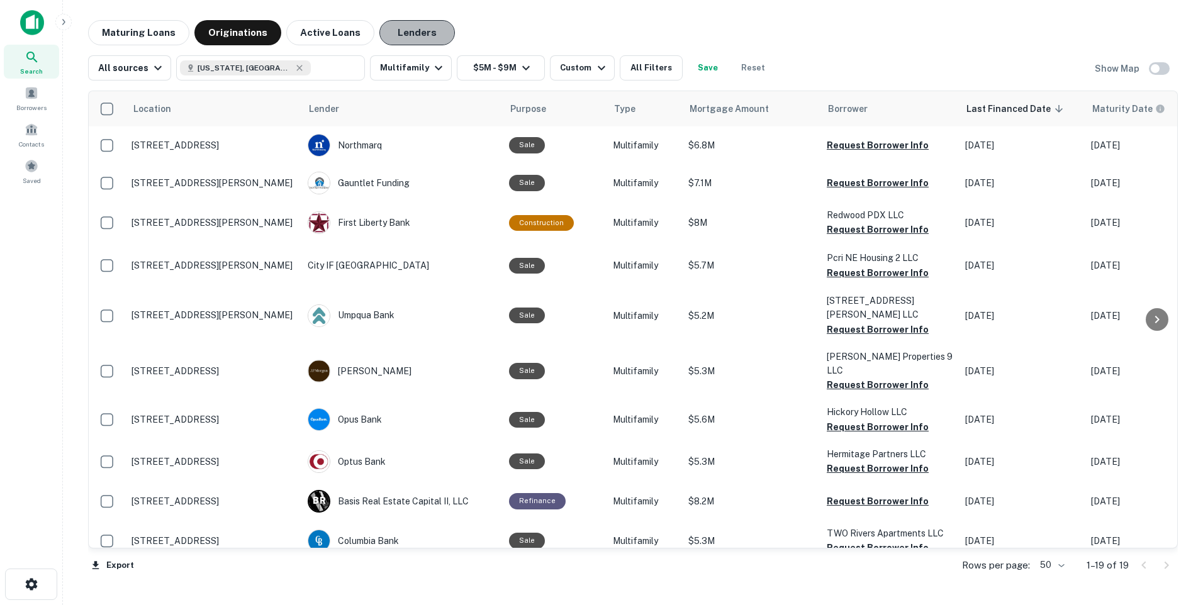
click at [412, 34] on button "Lenders" at bounding box center [417, 32] width 76 height 25
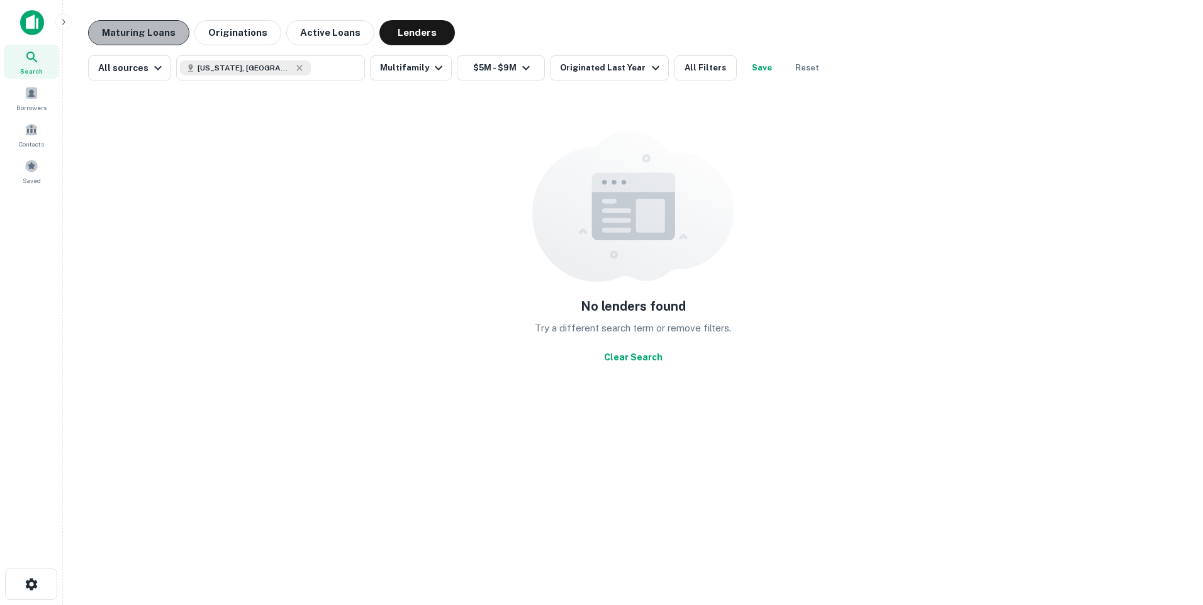
click at [147, 35] on button "Maturing Loans" at bounding box center [138, 32] width 101 height 25
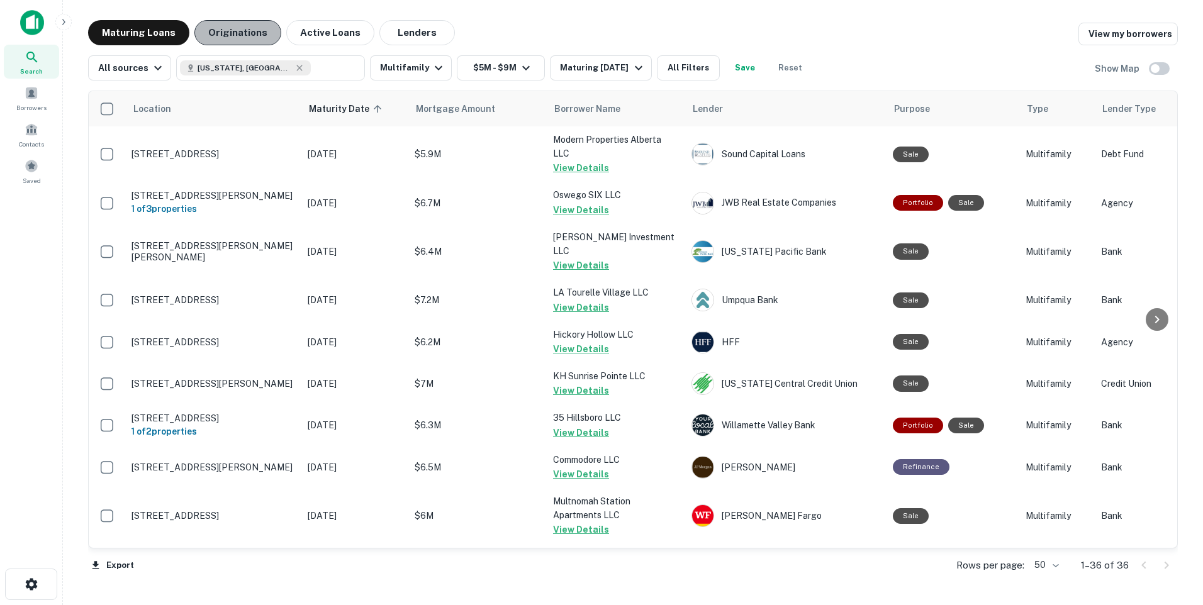
click at [242, 33] on button "Originations" at bounding box center [237, 32] width 87 height 25
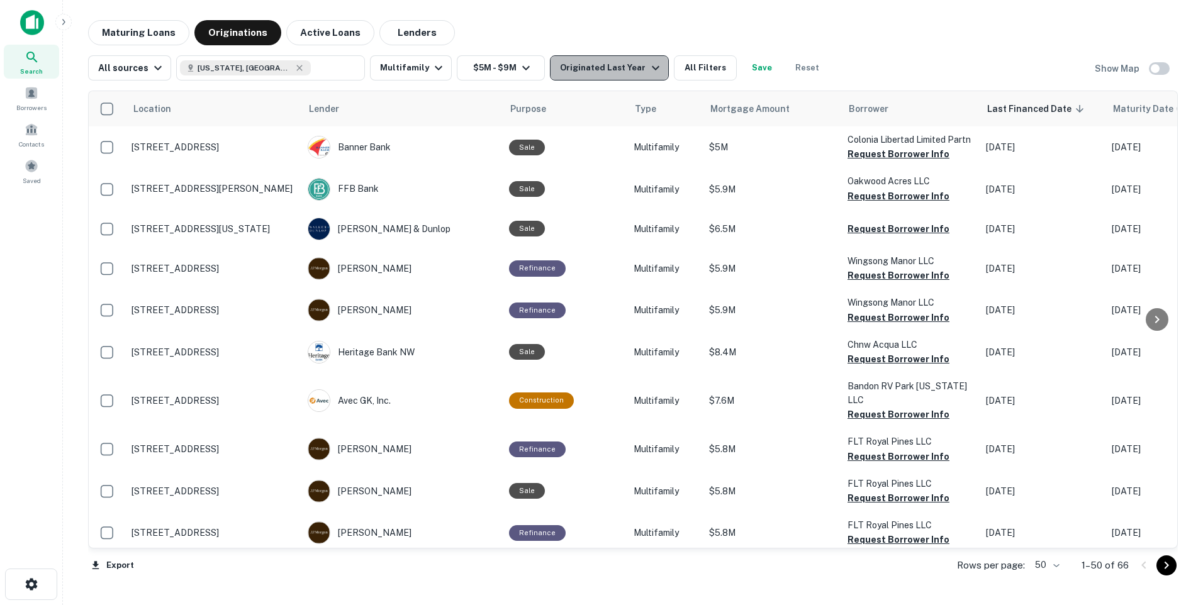
click at [648, 67] on icon "button" at bounding box center [655, 67] width 15 height 15
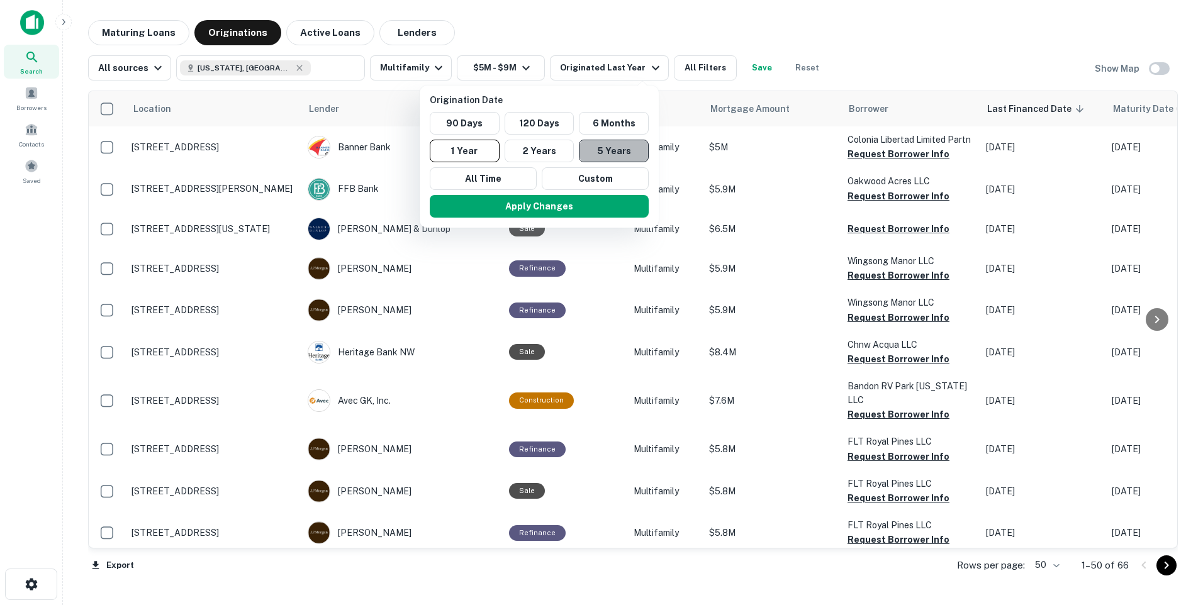
click at [598, 150] on button "5 Years" at bounding box center [614, 151] width 70 height 23
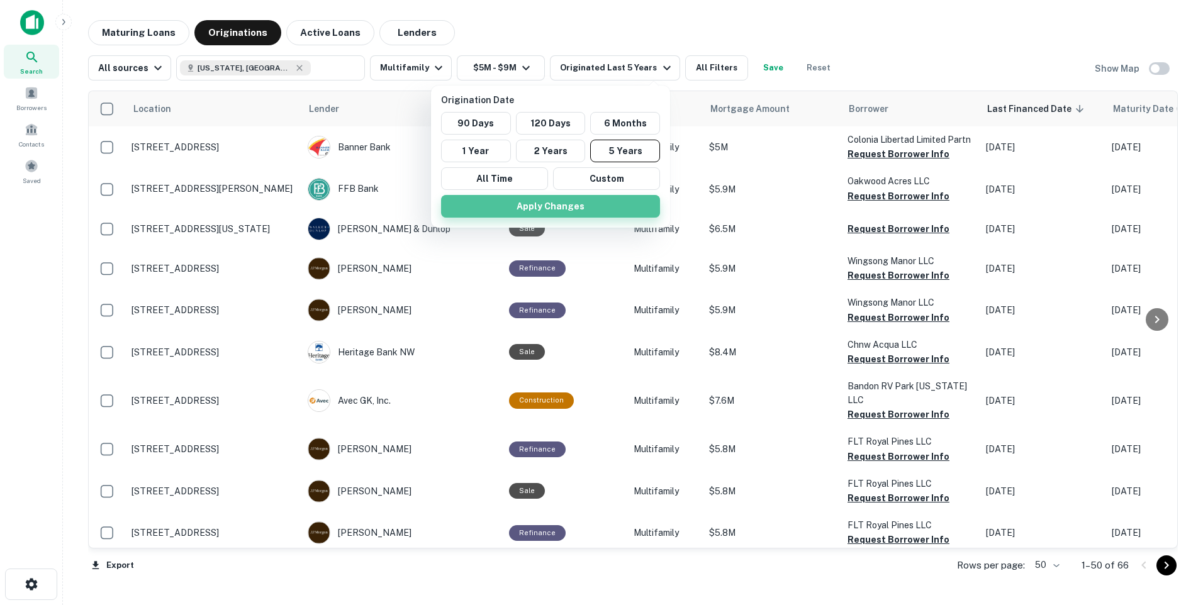
click at [552, 204] on button "Apply Changes" at bounding box center [550, 206] width 219 height 23
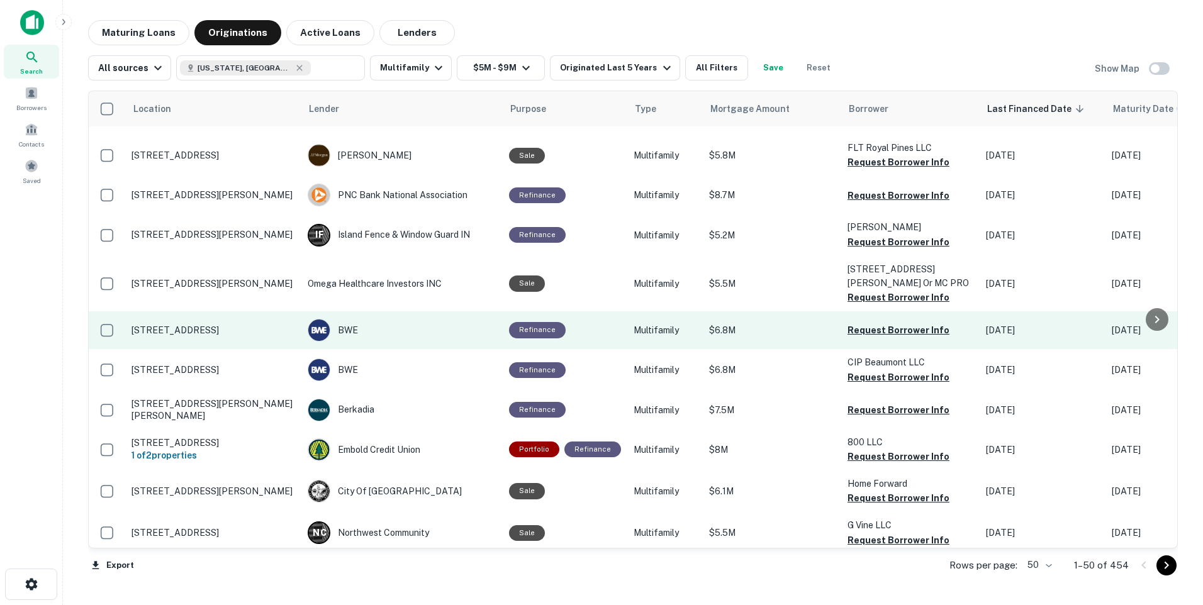
scroll to position [252, 0]
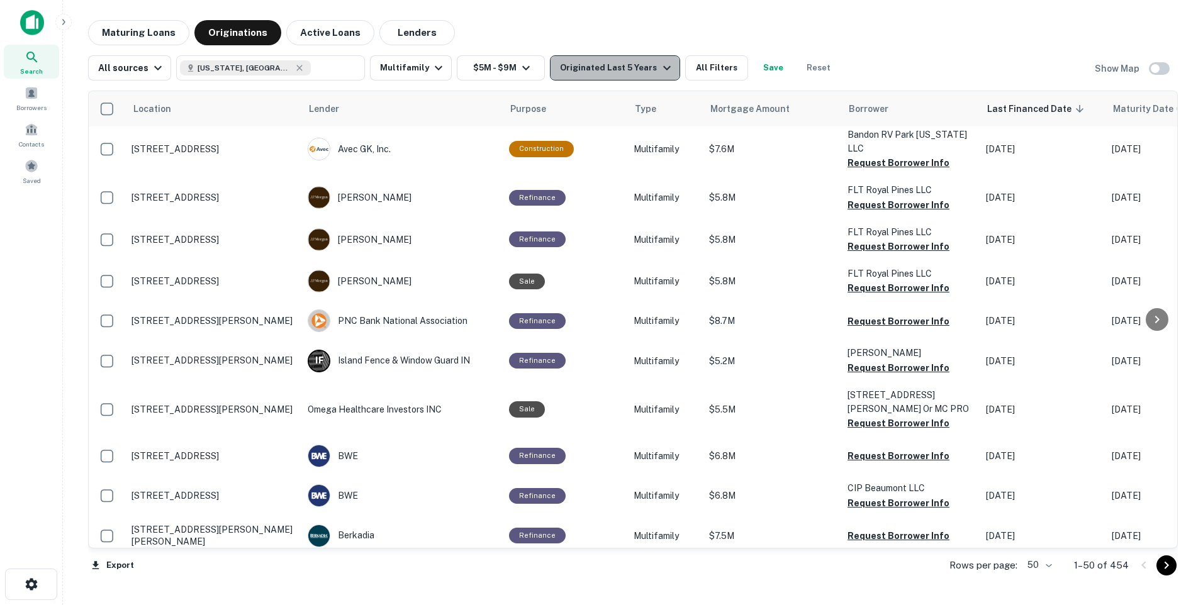
click at [663, 67] on icon "button" at bounding box center [667, 68] width 8 height 4
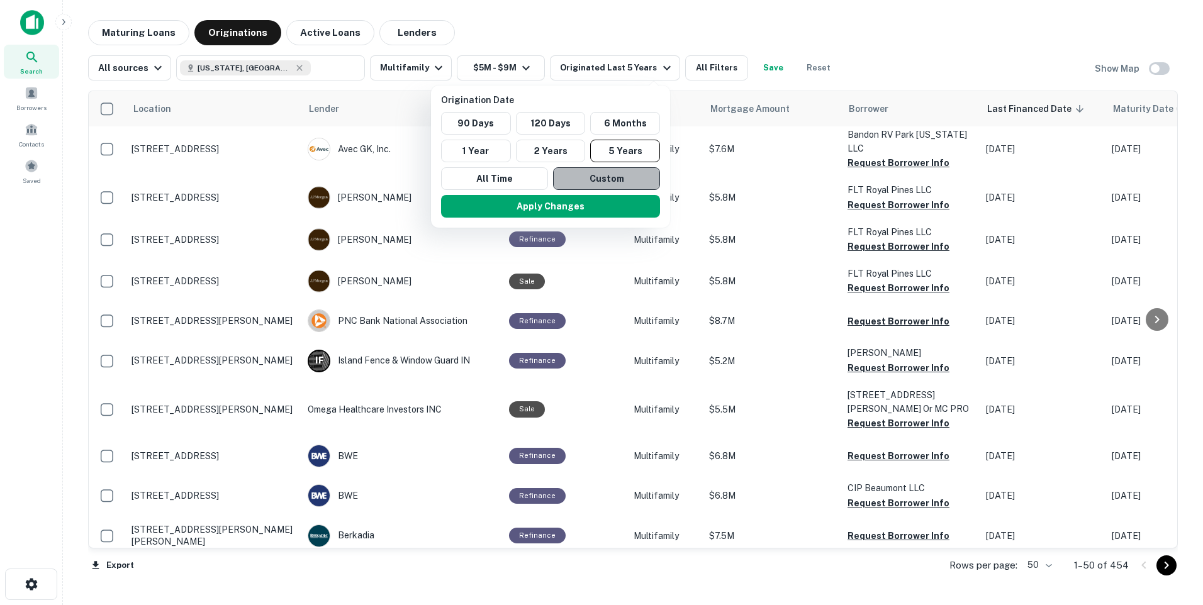
click at [594, 181] on button "Custom" at bounding box center [606, 178] width 107 height 23
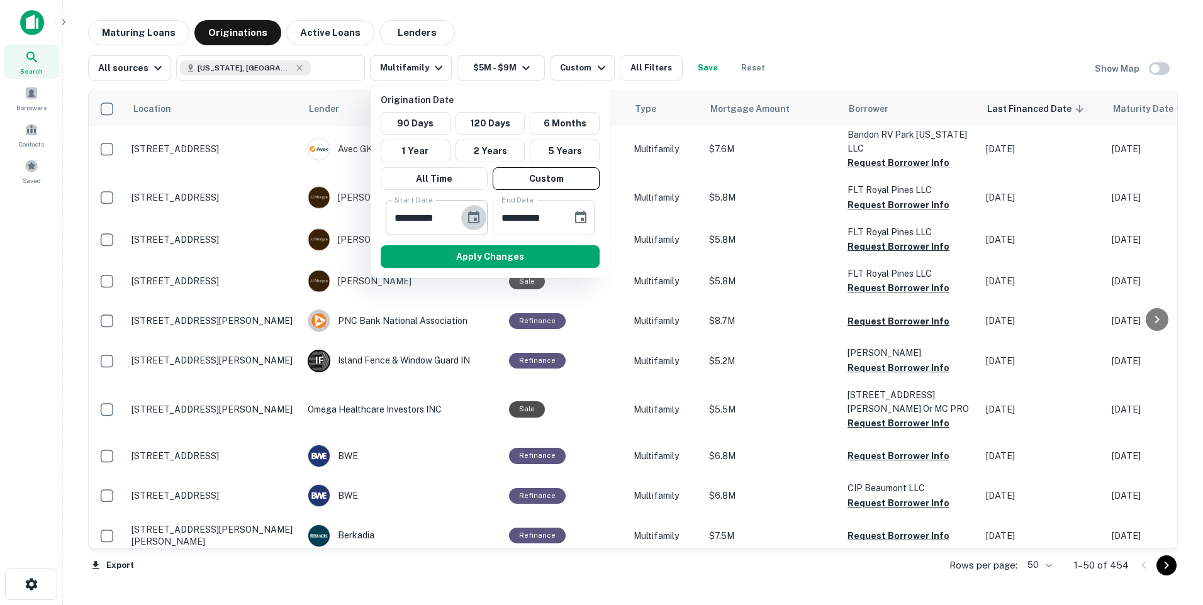
click at [473, 220] on icon "Choose date, selected date is Mar 19, 2025" at bounding box center [473, 217] width 15 height 15
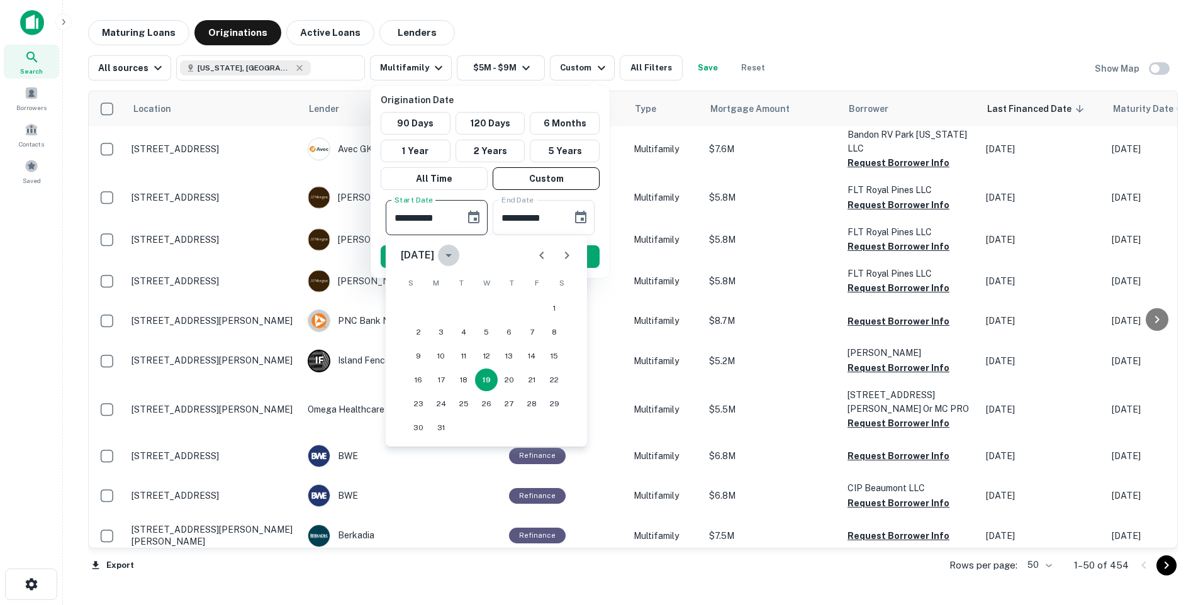
click at [456, 256] on icon "calendar view is open, switch to year view" at bounding box center [448, 255] width 15 height 15
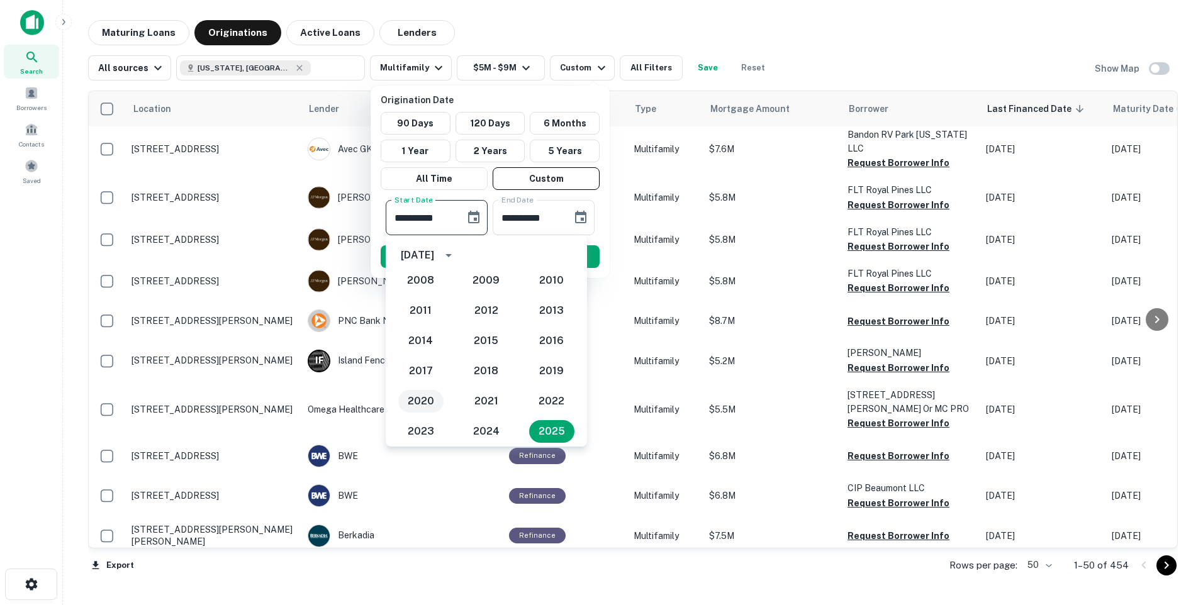
click at [423, 400] on button "2020" at bounding box center [420, 401] width 45 height 23
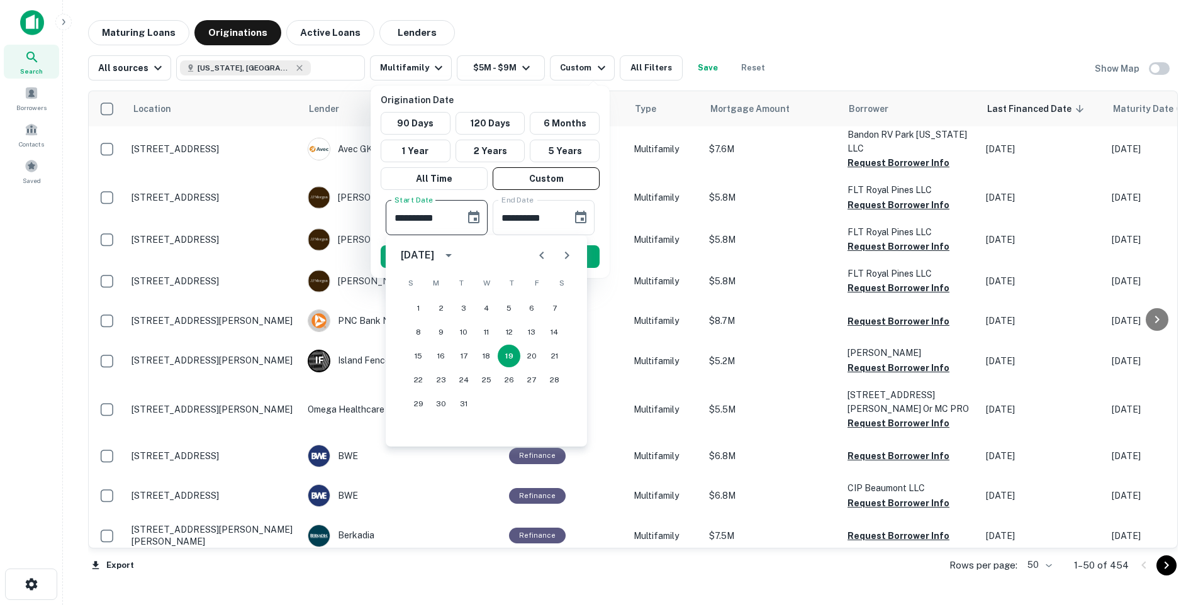
click at [475, 223] on icon "Choose date, selected date is Mar 19, 2020" at bounding box center [473, 217] width 11 height 13
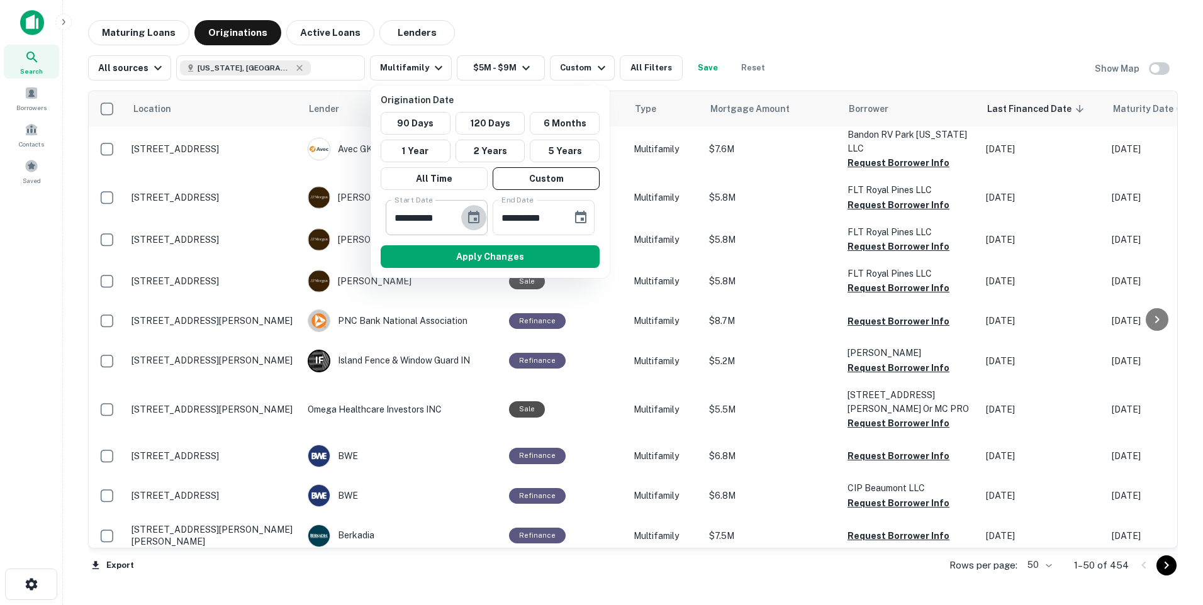
click at [475, 223] on icon "Choose date, selected date is Mar 19, 2020" at bounding box center [473, 217] width 11 height 13
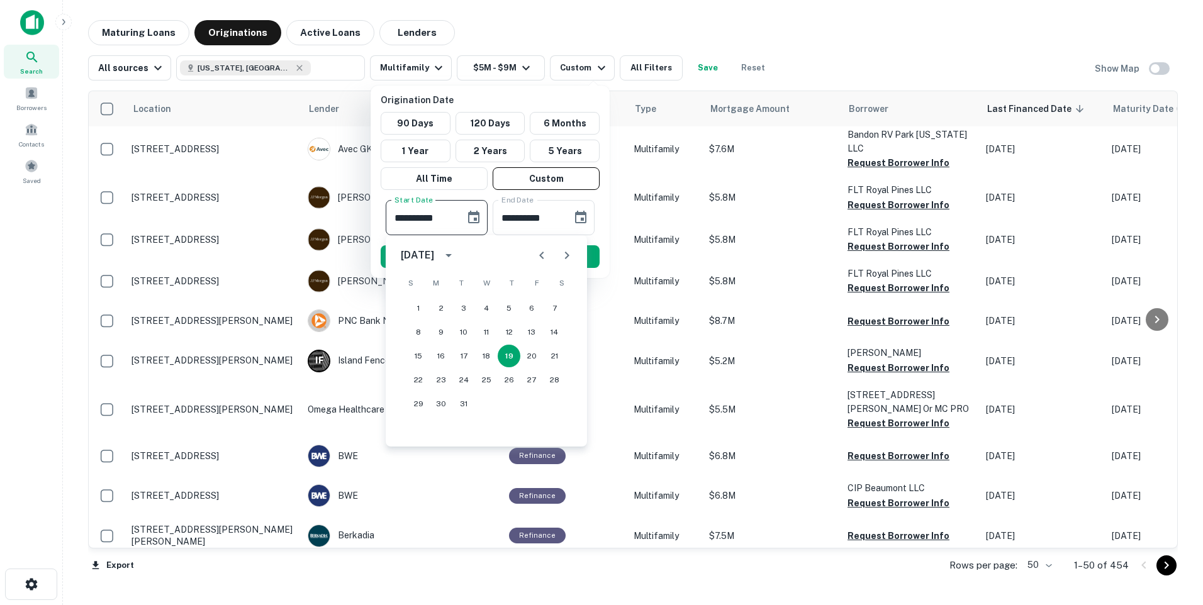
click at [440, 221] on input "**********" at bounding box center [421, 217] width 70 height 35
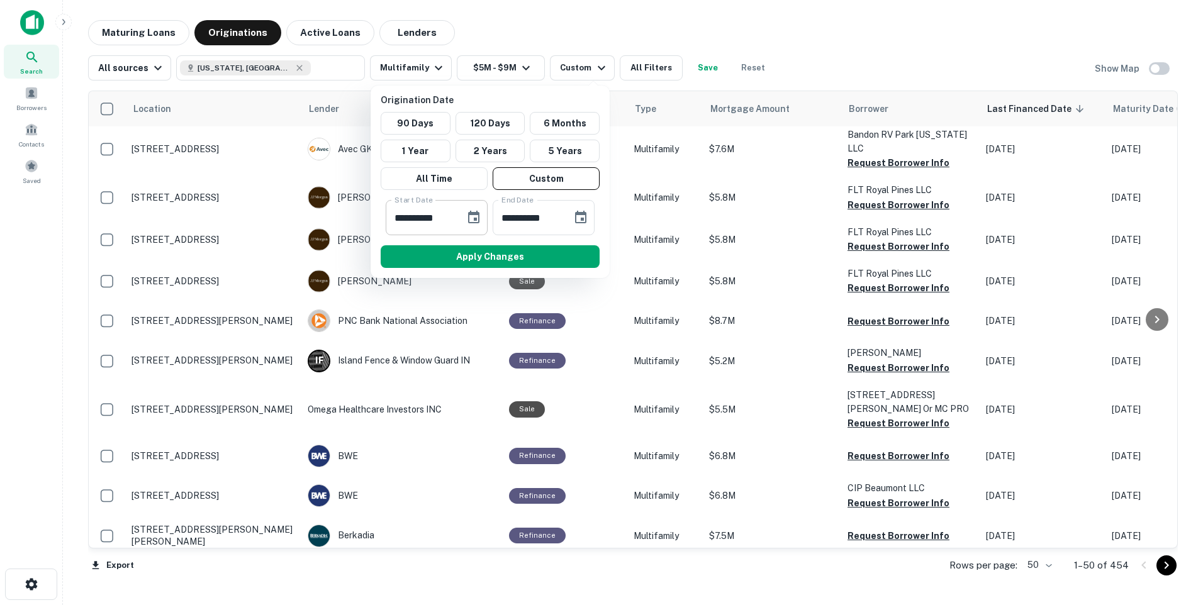
click at [476, 218] on icon "Choose date, selected date is Mar 19, 2020" at bounding box center [473, 217] width 11 height 13
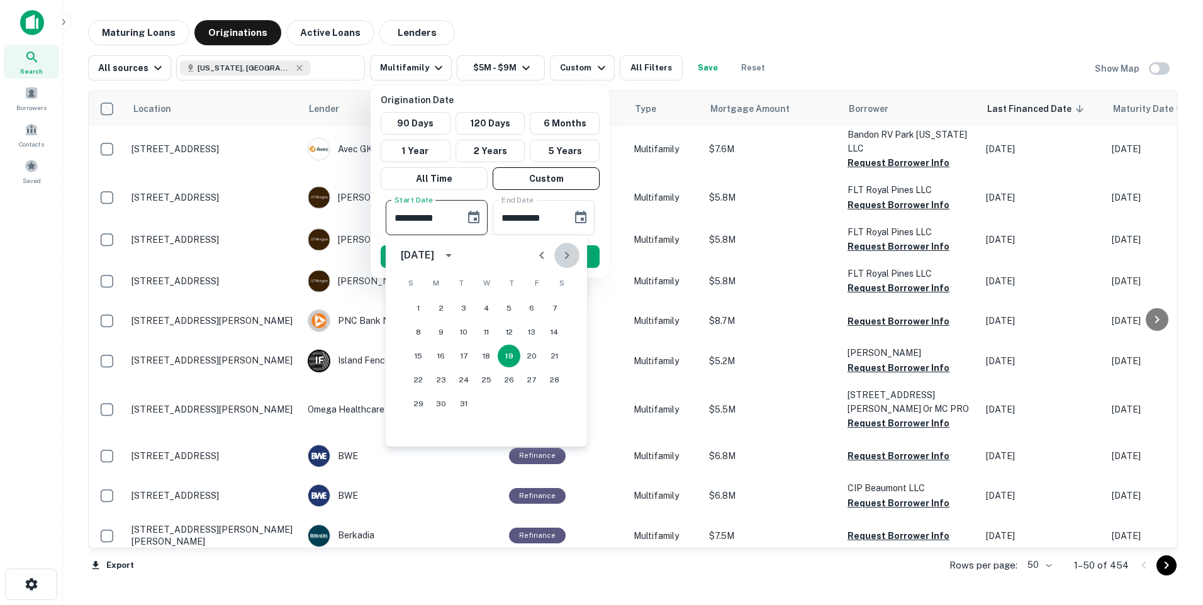
click at [565, 254] on icon "Next month" at bounding box center [566, 255] width 15 height 15
click at [565, 252] on icon "Next month" at bounding box center [567, 256] width 4 height 8
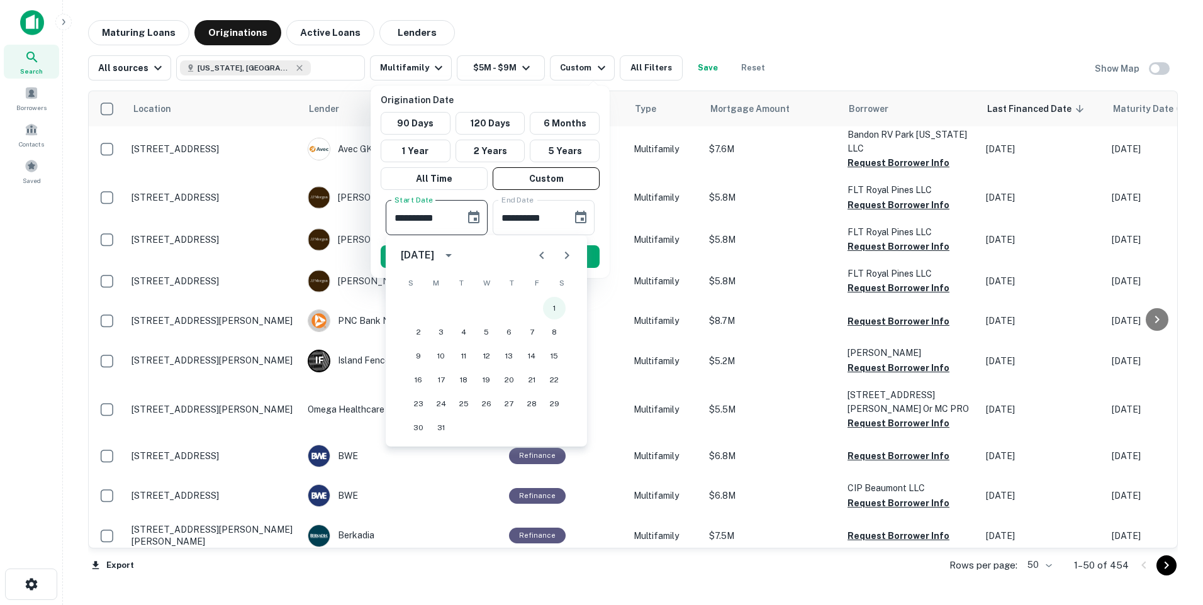
click at [552, 307] on button "1" at bounding box center [554, 308] width 23 height 23
type input "**********"
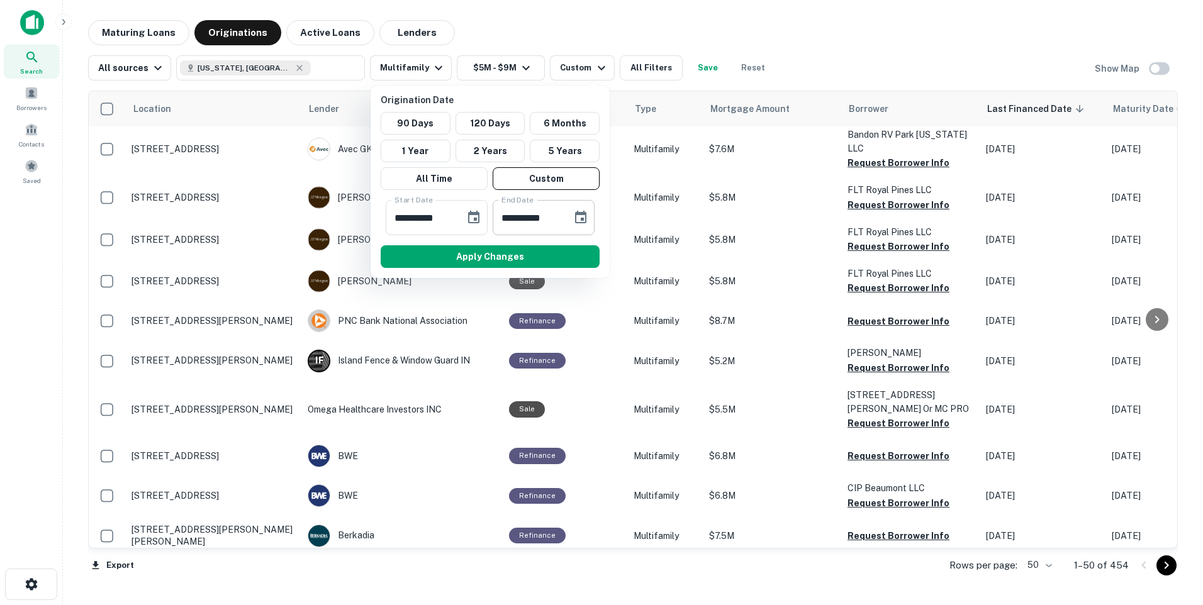
click at [578, 217] on icon "Choose date, selected date is Sep 15, 2025" at bounding box center [580, 217] width 15 height 15
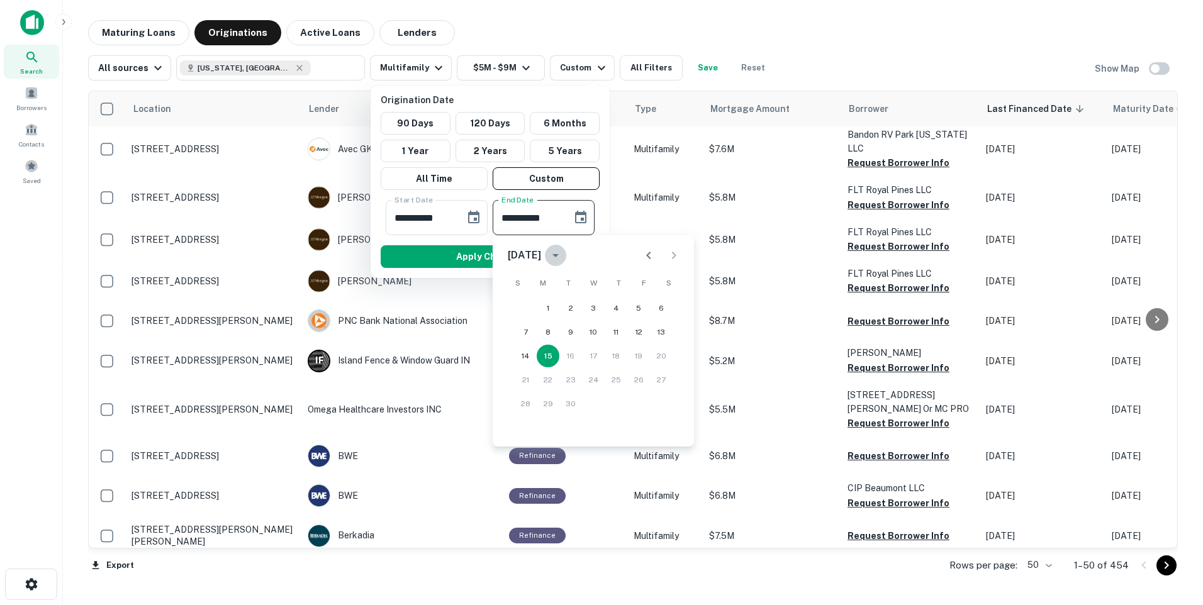
click at [563, 254] on icon "calendar view is open, switch to year view" at bounding box center [555, 255] width 15 height 15
click at [523, 288] on button "2020" at bounding box center [527, 285] width 45 height 23
click at [676, 256] on icon "Next month" at bounding box center [674, 256] width 4 height 8
click at [527, 308] on button "1" at bounding box center [525, 308] width 23 height 23
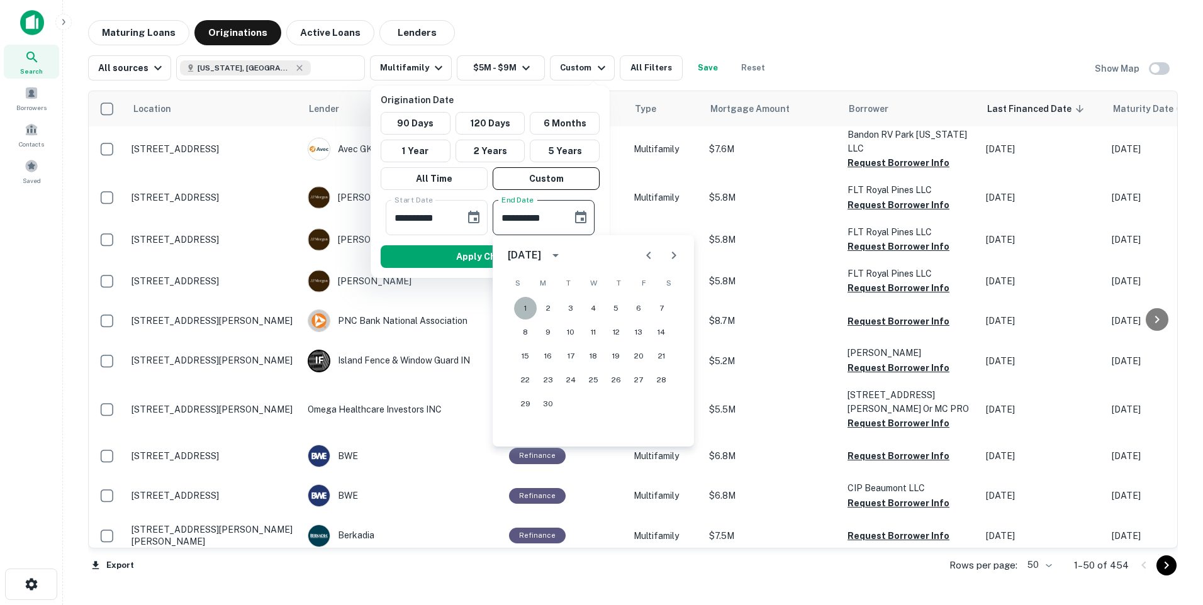
type input "**********"
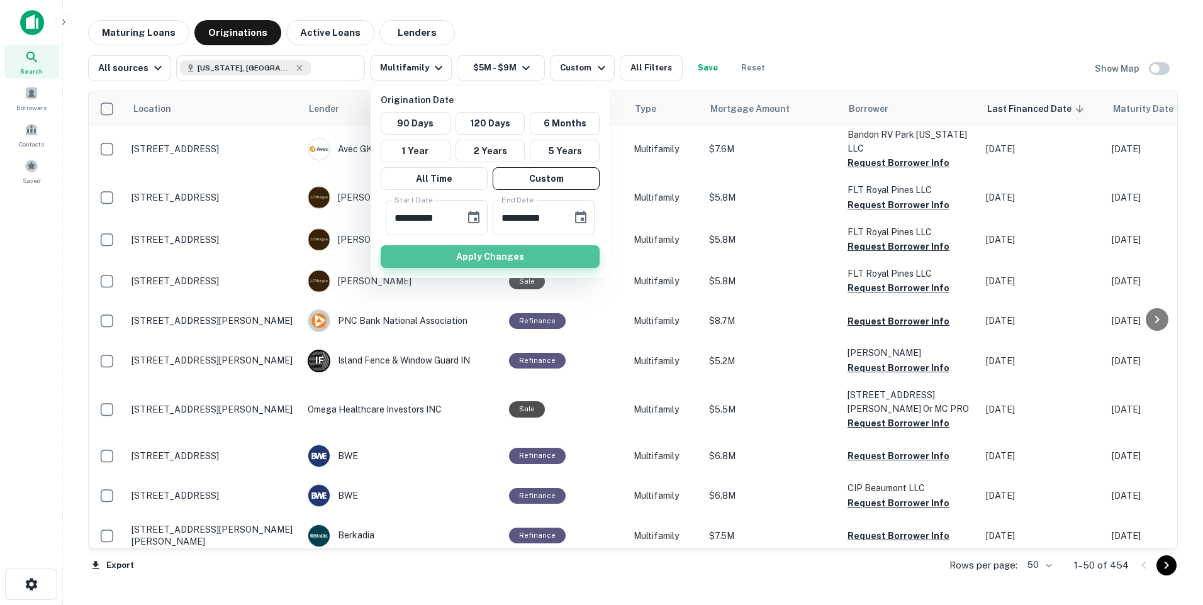
click at [509, 255] on button "Apply Changes" at bounding box center [490, 256] width 219 height 23
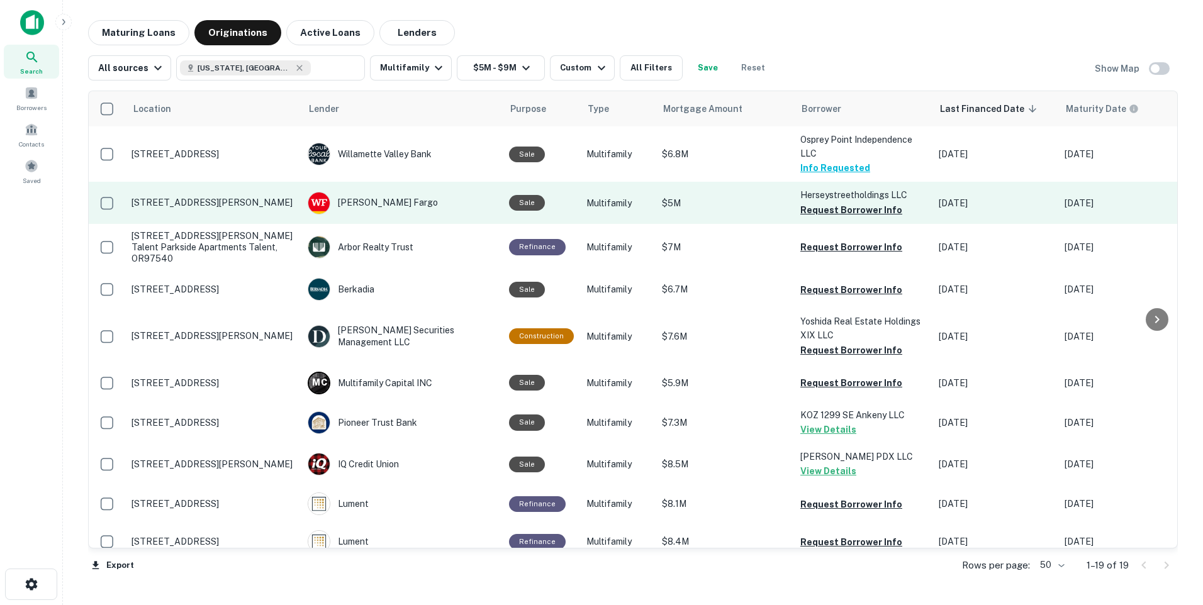
click at [284, 198] on p "[STREET_ADDRESS][PERSON_NAME]" at bounding box center [214, 202] width 164 height 11
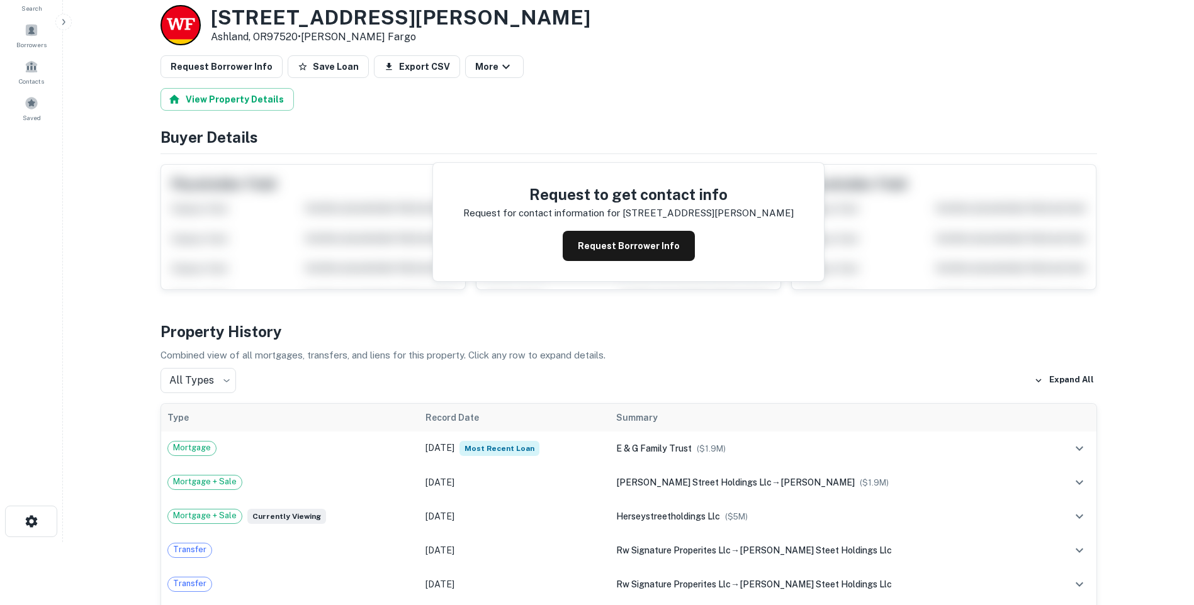
scroll to position [126, 0]
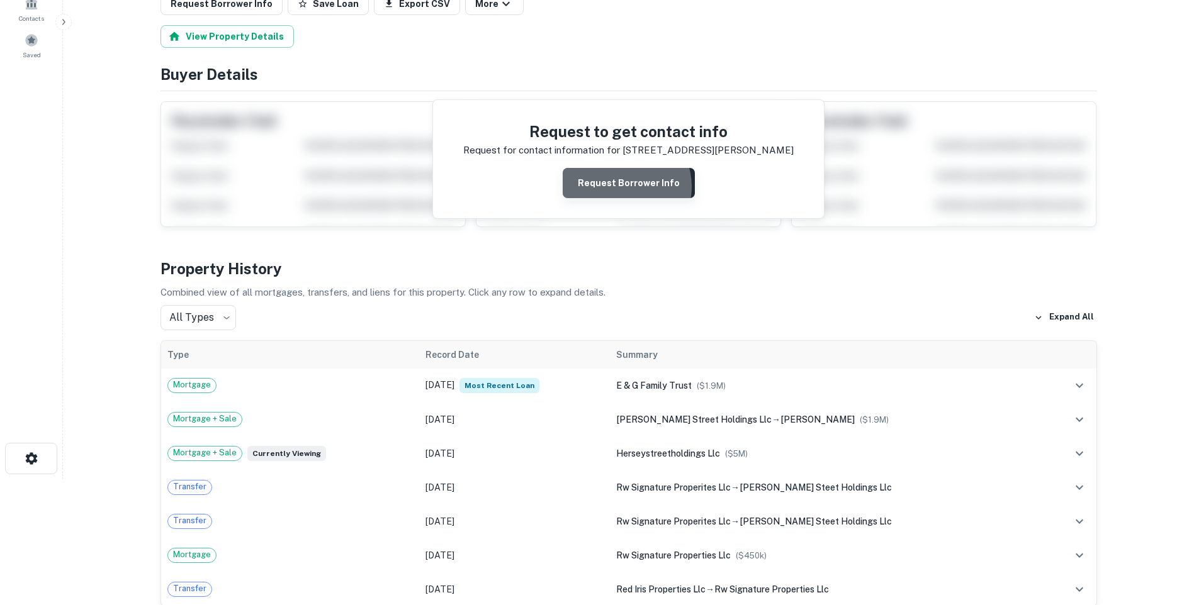
click at [624, 187] on button "Request Borrower Info" at bounding box center [629, 183] width 132 height 30
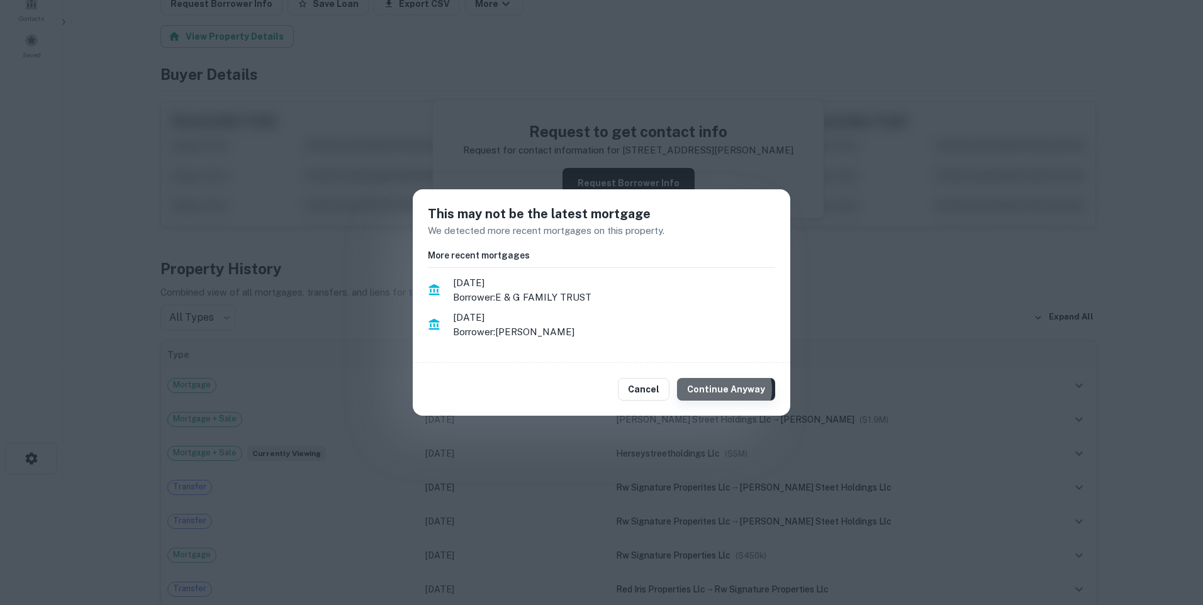
click at [729, 389] on button "Continue Anyway" at bounding box center [726, 389] width 98 height 23
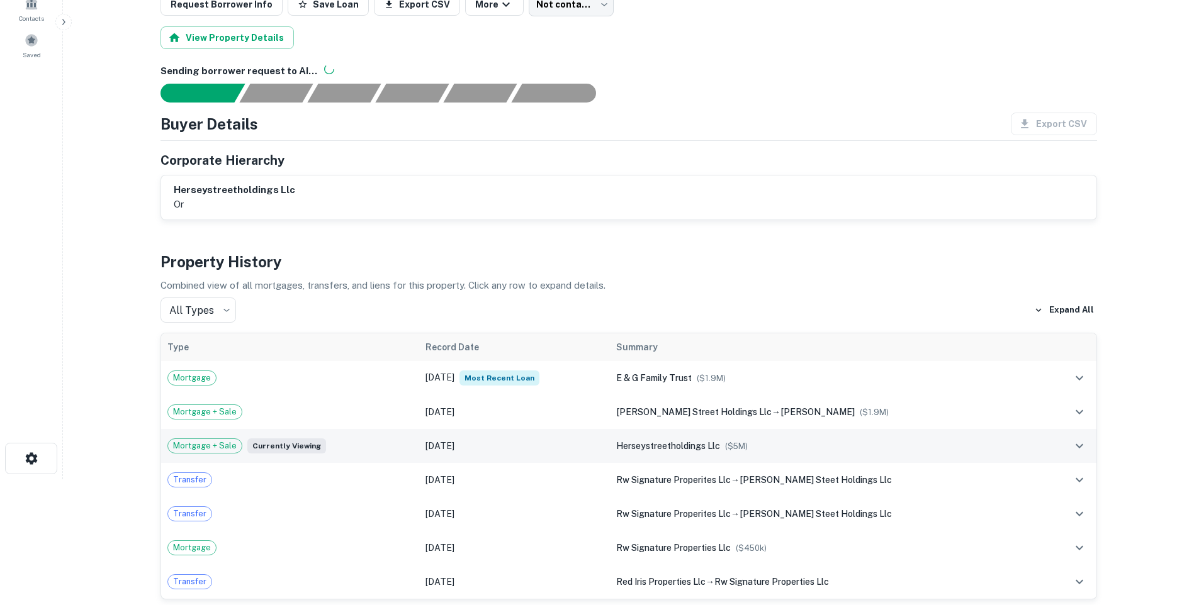
scroll to position [63, 0]
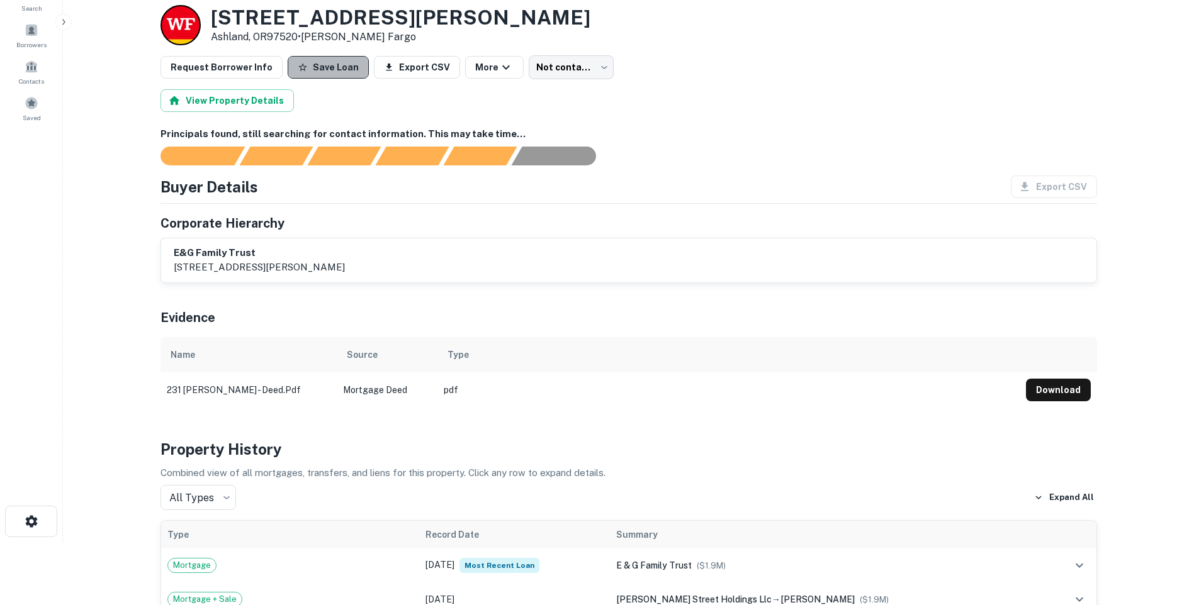
click at [333, 67] on button "Save Loan" at bounding box center [328, 67] width 81 height 23
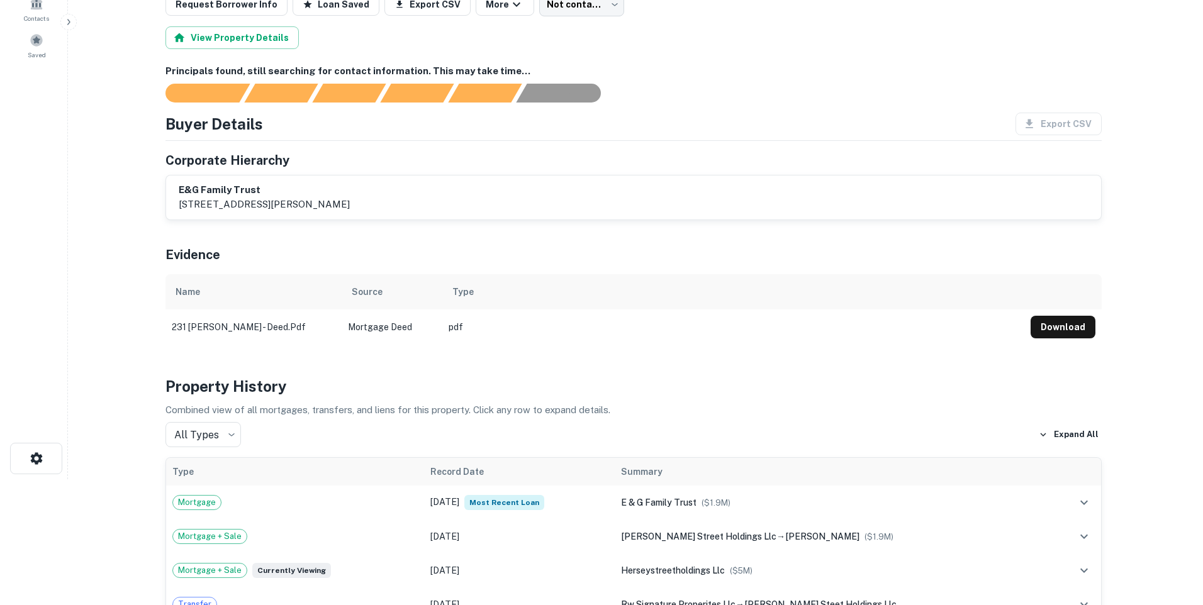
scroll to position [0, 0]
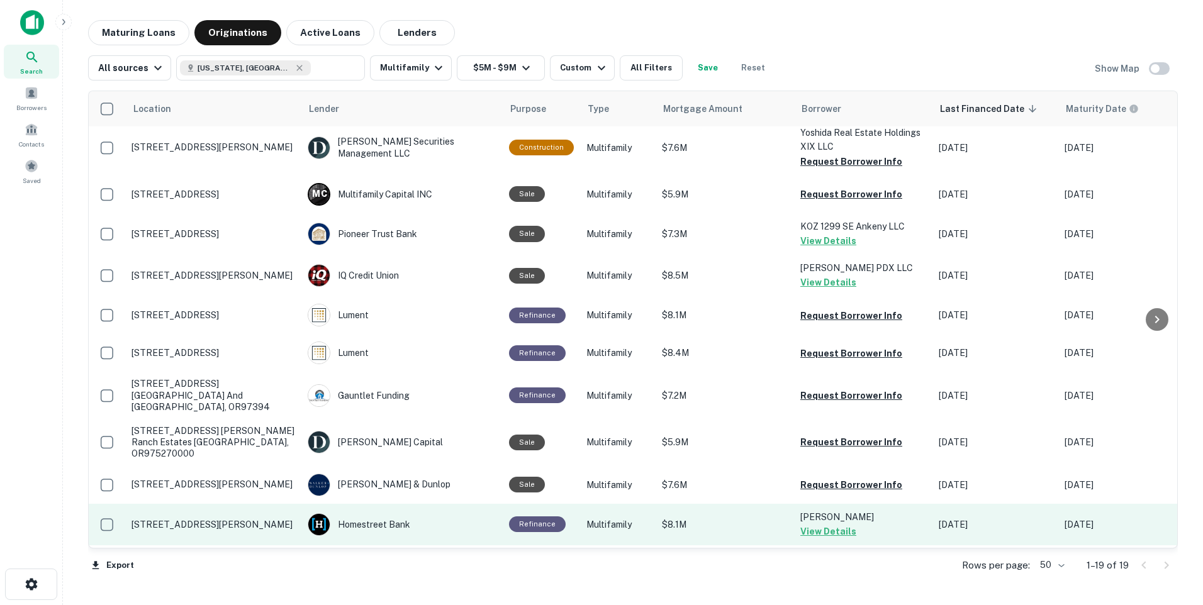
scroll to position [252, 0]
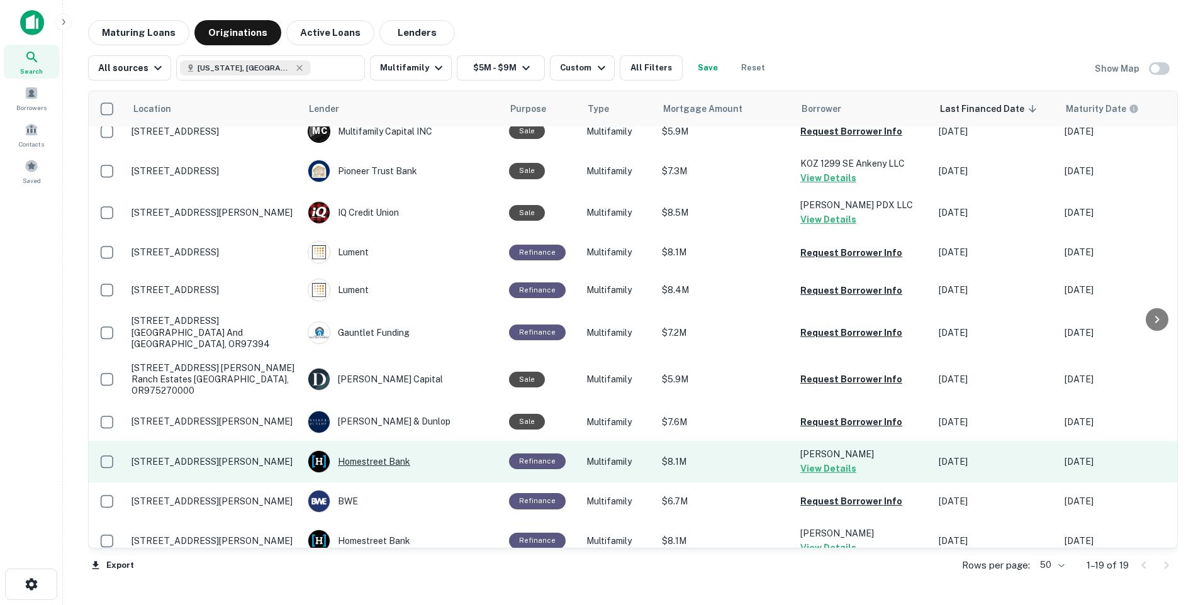
click at [441, 451] on div "Homestreet Bank" at bounding box center [402, 462] width 189 height 23
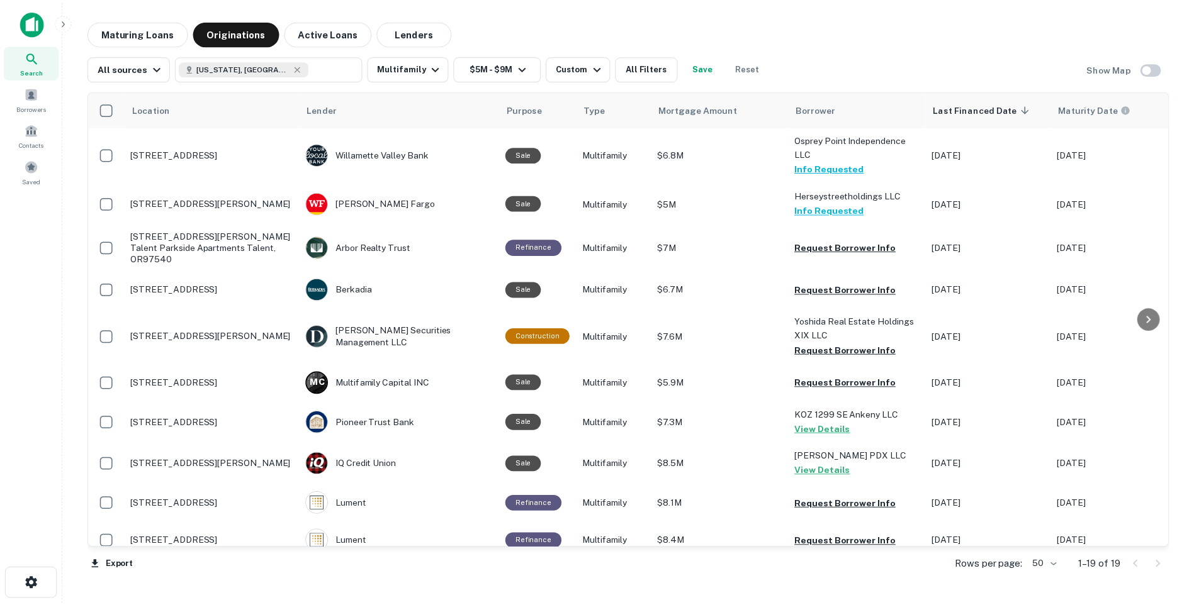
scroll to position [252, 0]
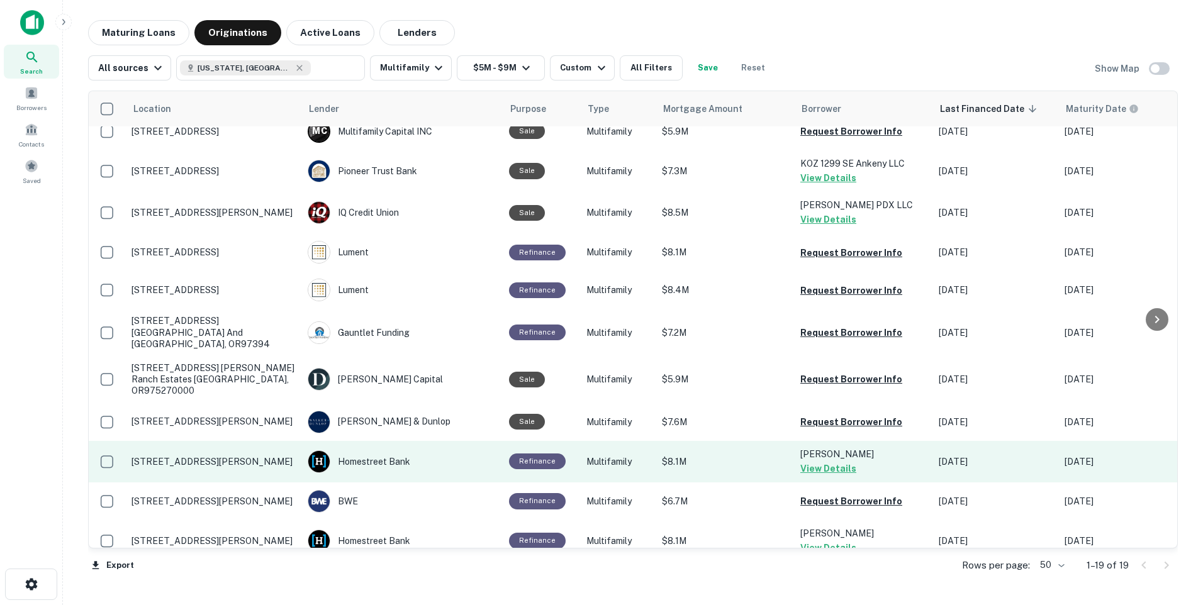
click at [198, 456] on p "[STREET_ADDRESS][PERSON_NAME]" at bounding box center [214, 461] width 164 height 11
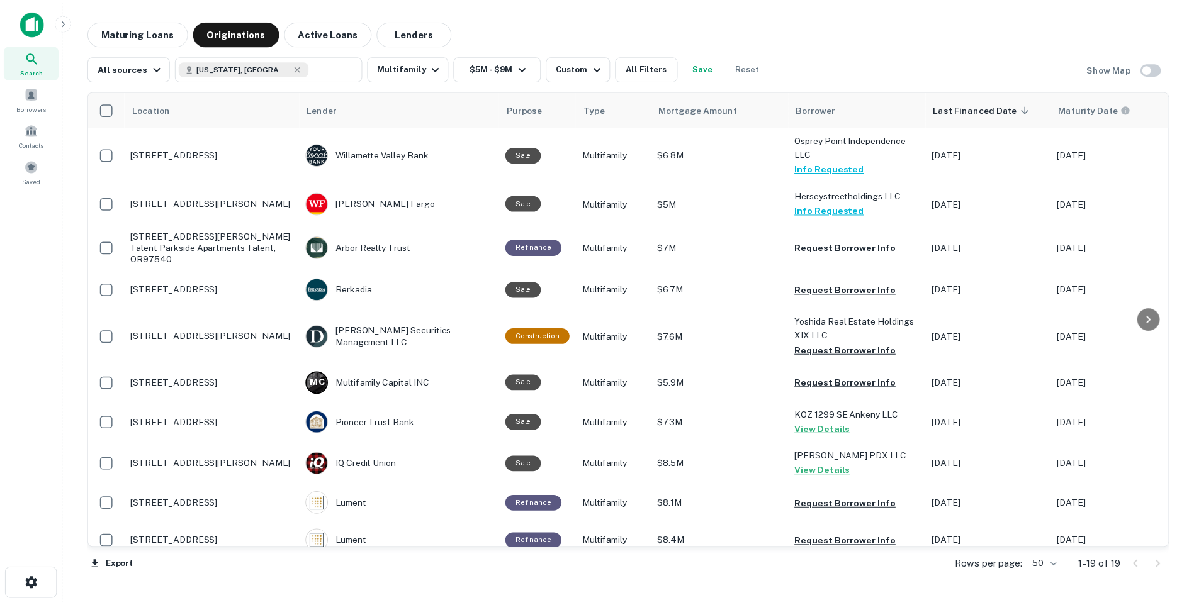
scroll to position [252, 0]
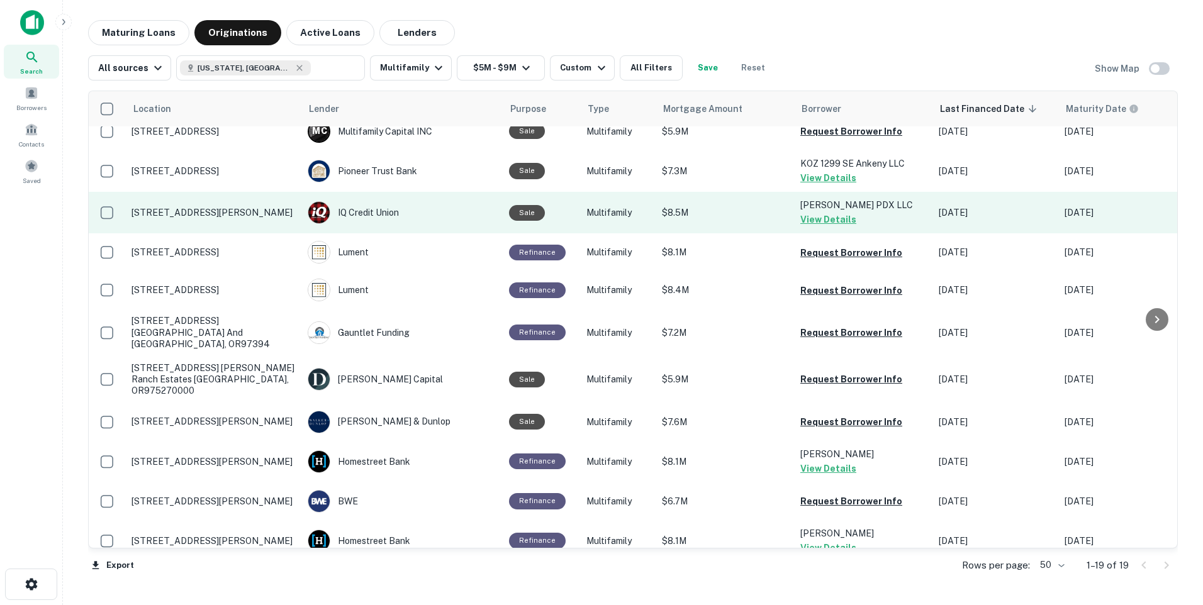
click at [203, 211] on p "[STREET_ADDRESS][PERSON_NAME]" at bounding box center [214, 212] width 164 height 11
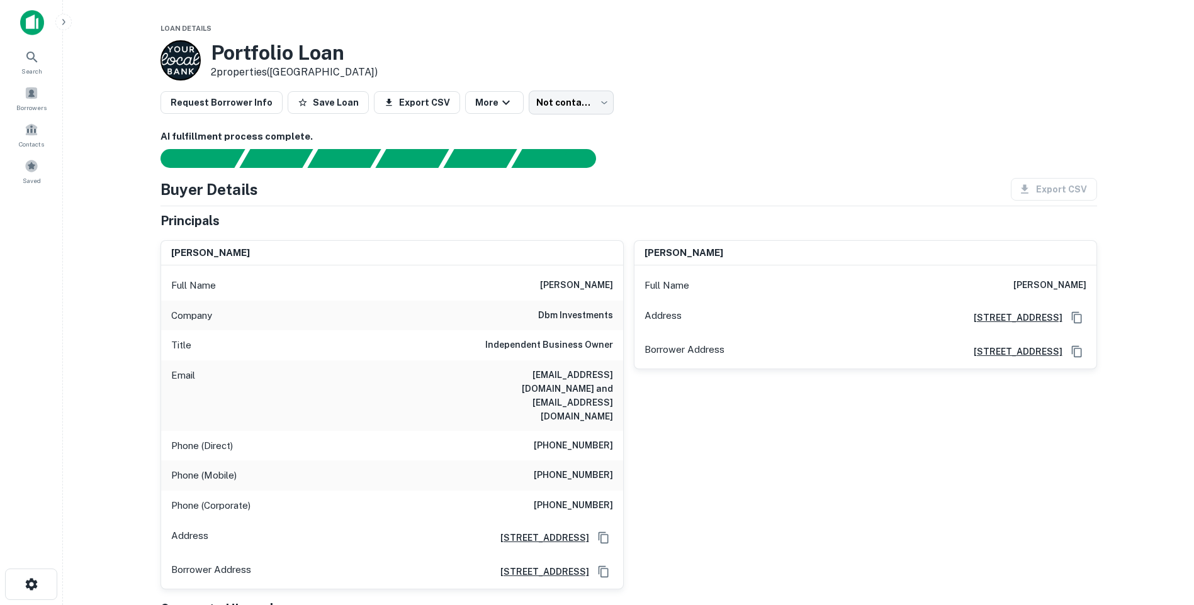
scroll to position [63, 0]
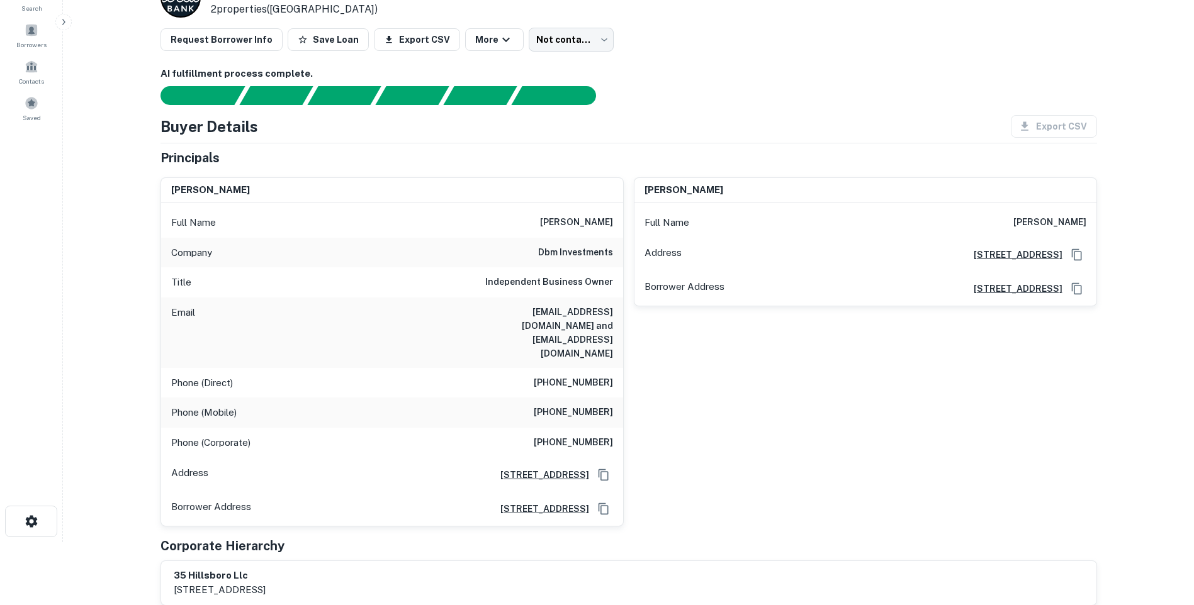
click at [529, 309] on h6 "[EMAIL_ADDRESS][DOMAIN_NAME] and [EMAIL_ADDRESS][DOMAIN_NAME]" at bounding box center [537, 332] width 151 height 55
drag, startPoint x: 525, startPoint y: 311, endPoint x: 597, endPoint y: 314, distance: 71.8
click at [597, 314] on h6 "[EMAIL_ADDRESS][DOMAIN_NAME] and [EMAIL_ADDRESS][DOMAIN_NAME]" at bounding box center [537, 332] width 151 height 55
copy h6 "[EMAIL_ADDRESS][DOMAIN_NAME]"
click at [500, 327] on h6 "[EMAIL_ADDRESS][DOMAIN_NAME] and [EMAIL_ADDRESS][DOMAIN_NAME]" at bounding box center [537, 332] width 151 height 55
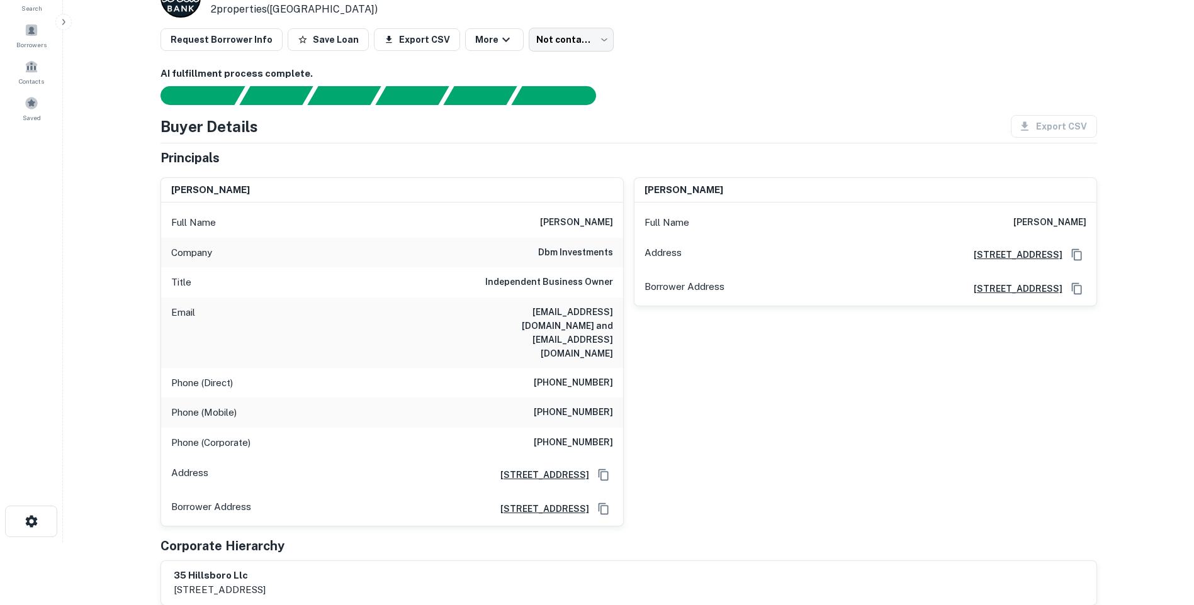
click at [500, 326] on h6 "[EMAIL_ADDRESS][DOMAIN_NAME] and [EMAIL_ADDRESS][DOMAIN_NAME]" at bounding box center [537, 332] width 151 height 55
click at [501, 324] on h6 "[EMAIL_ADDRESS][DOMAIN_NAME] and [EMAIL_ADDRESS][DOMAIN_NAME]" at bounding box center [537, 332] width 151 height 55
drag, startPoint x: 500, startPoint y: 324, endPoint x: 612, endPoint y: 334, distance: 112.5
click at [612, 334] on div "Email [EMAIL_ADDRESS][DOMAIN_NAME] and [EMAIL_ADDRESS][DOMAIN_NAME]" at bounding box center [392, 333] width 462 height 70
copy h6 "[EMAIL_ADDRESS][DOMAIN_NAME]"
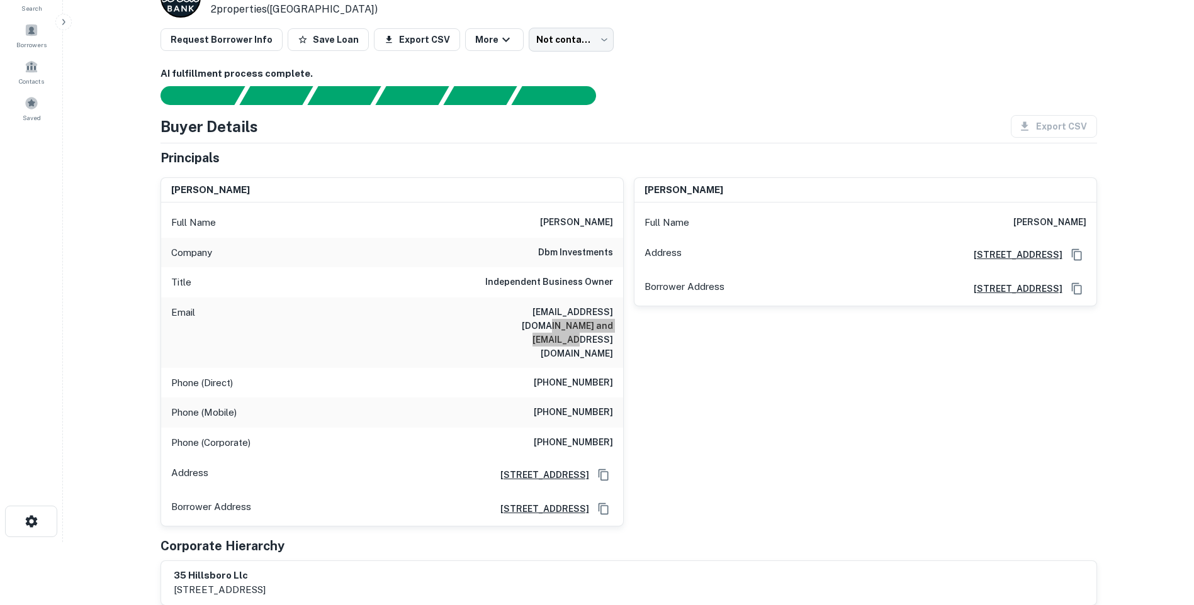
scroll to position [0, 0]
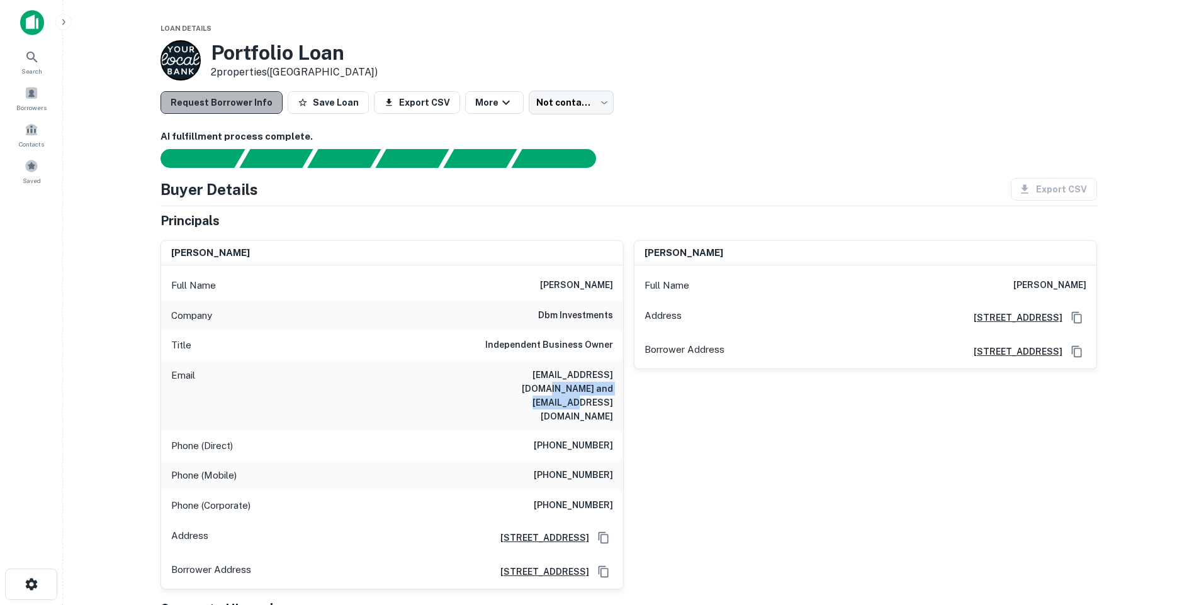
click at [227, 103] on button "Request Borrower Info" at bounding box center [221, 102] width 122 height 23
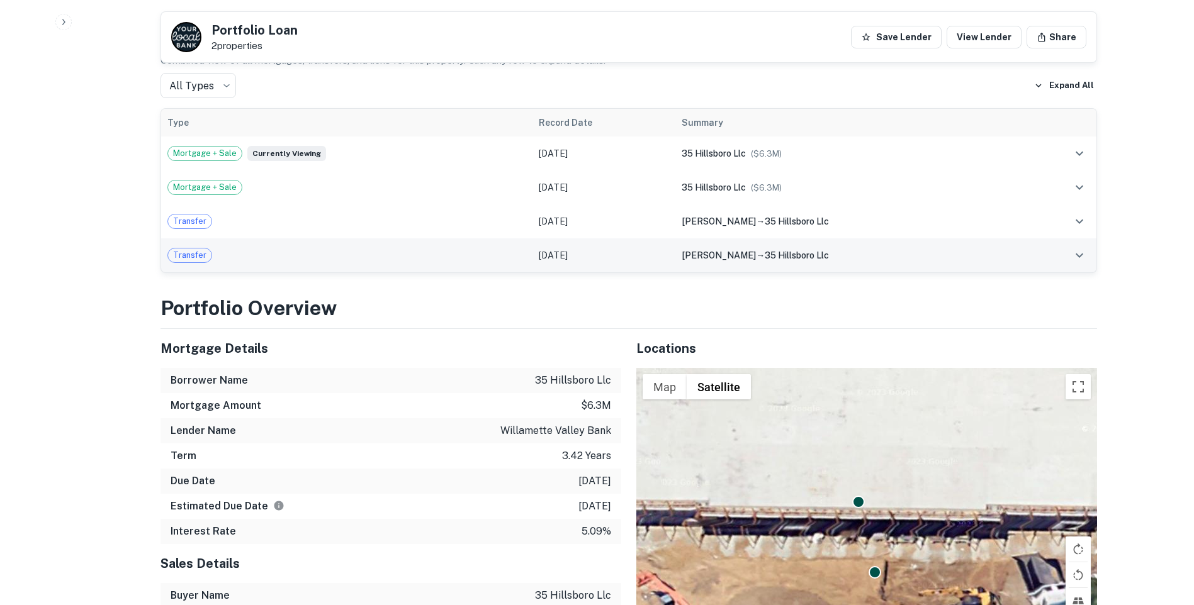
scroll to position [944, 0]
